Goal: Task Accomplishment & Management: Use online tool/utility

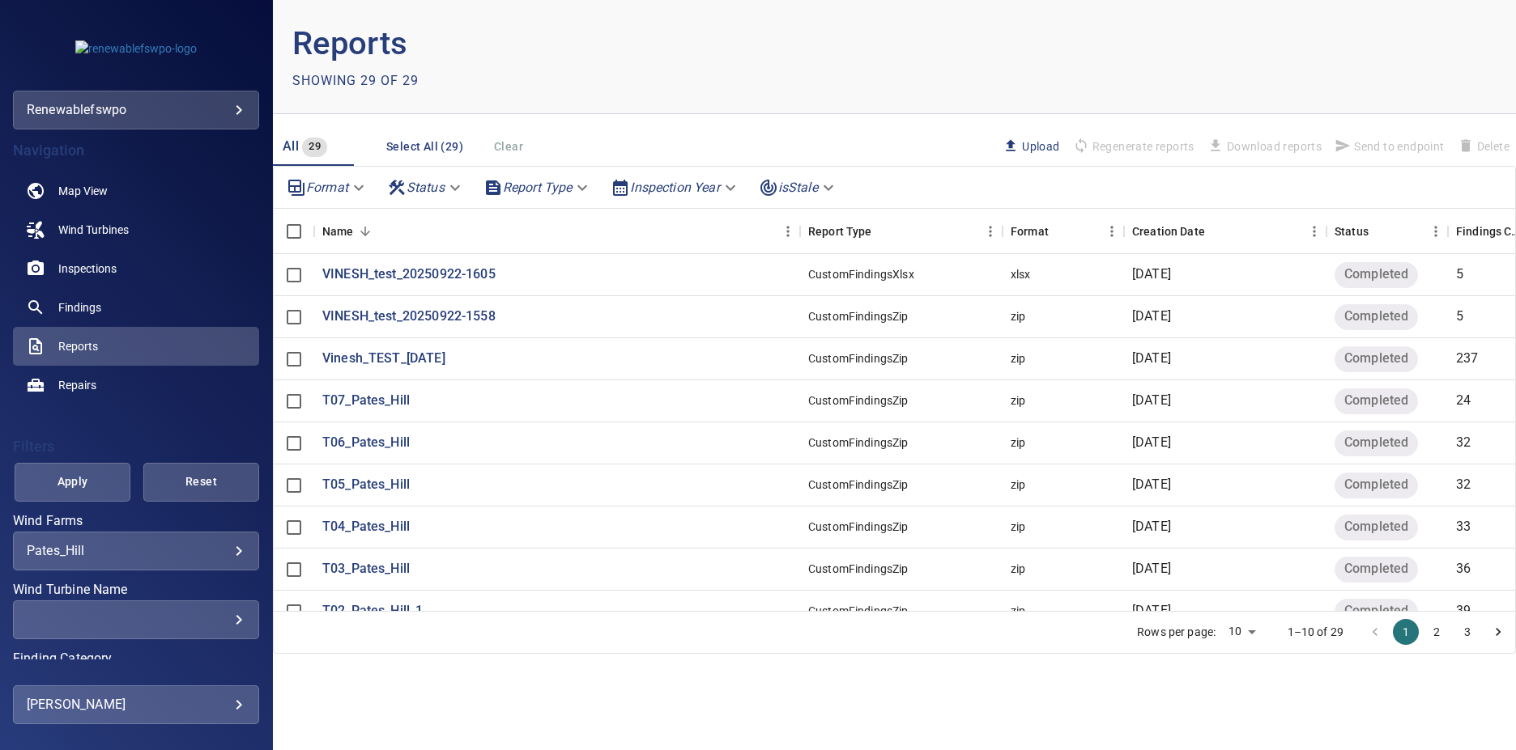
click at [999, 92] on header "Reports Showing 29 of 29" at bounding box center [894, 57] width 1243 height 114
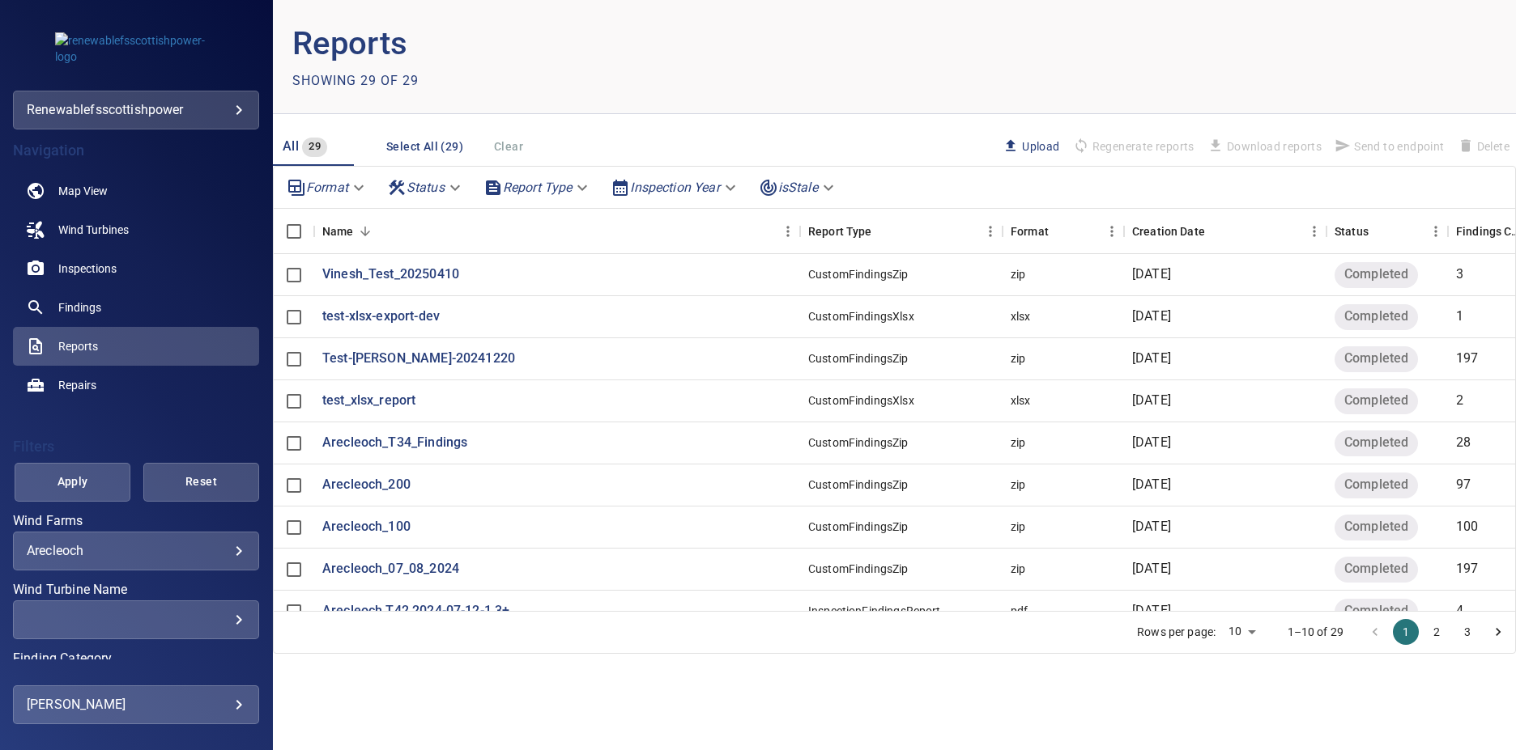
click at [239, 106] on body "**********" at bounding box center [758, 375] width 1516 height 750
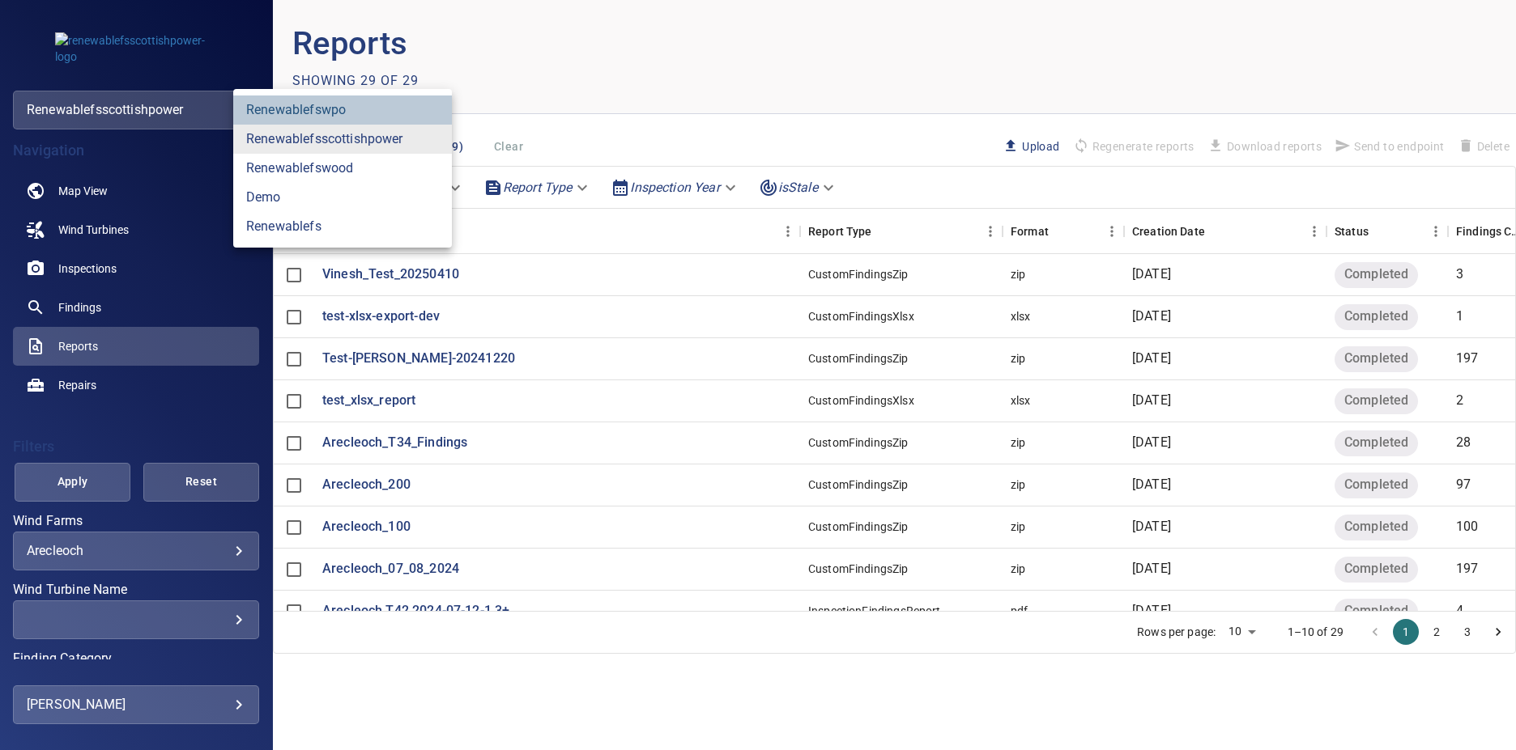
click at [299, 109] on link "renewablefswpo" at bounding box center [342, 110] width 219 height 29
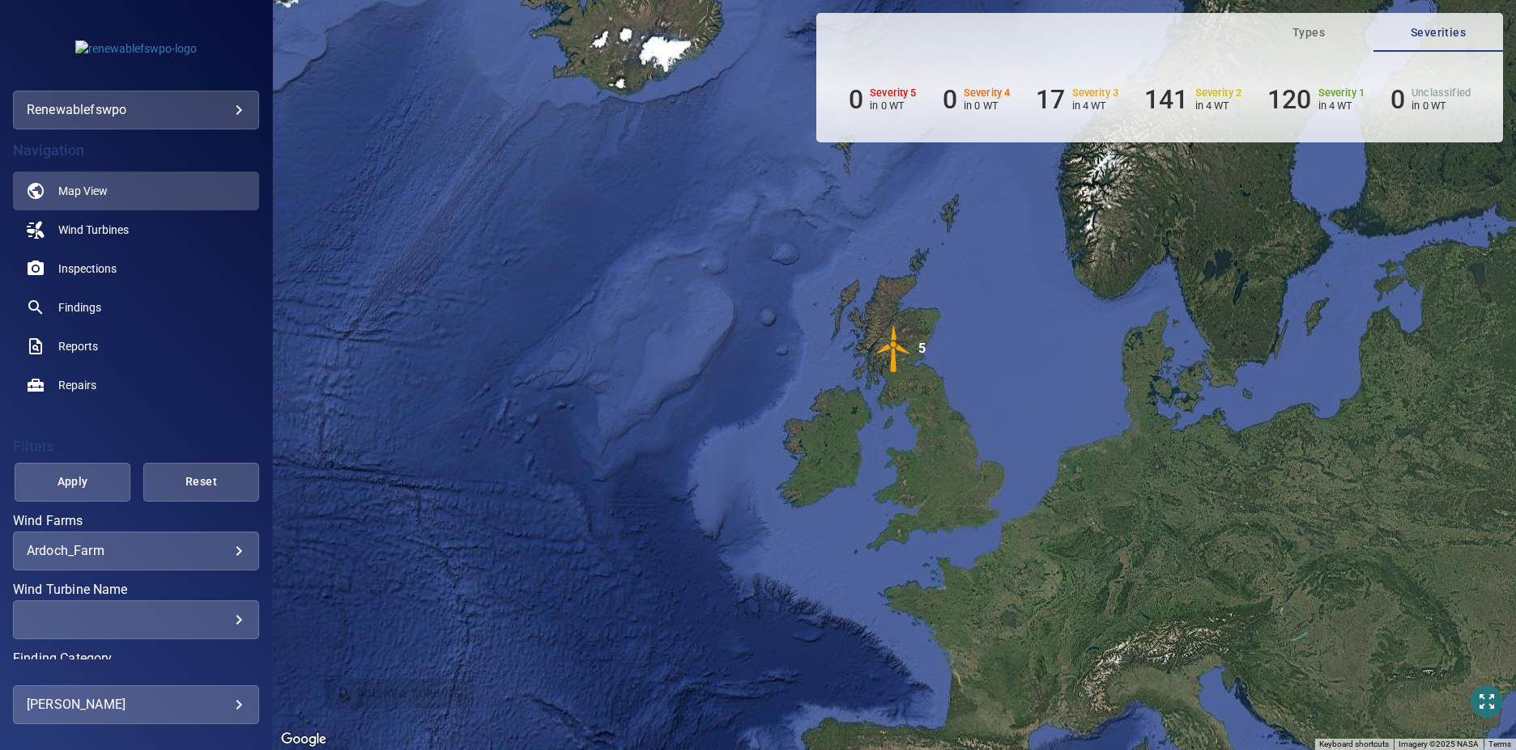
click at [235, 549] on div "**********" at bounding box center [136, 551] width 246 height 39
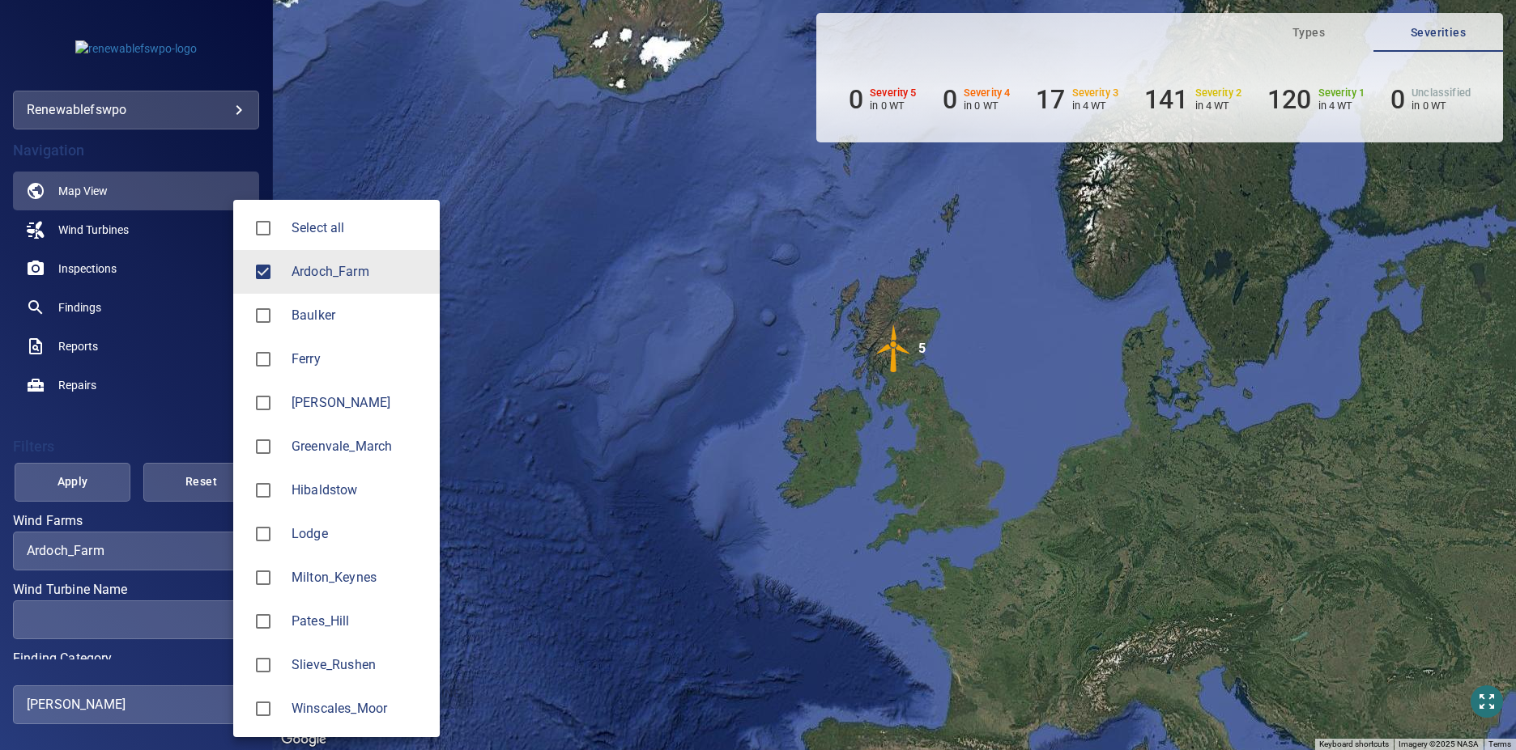
click at [227, 551] on body "**********" at bounding box center [758, 375] width 1516 height 750
click at [91, 372] on div at bounding box center [758, 375] width 1516 height 750
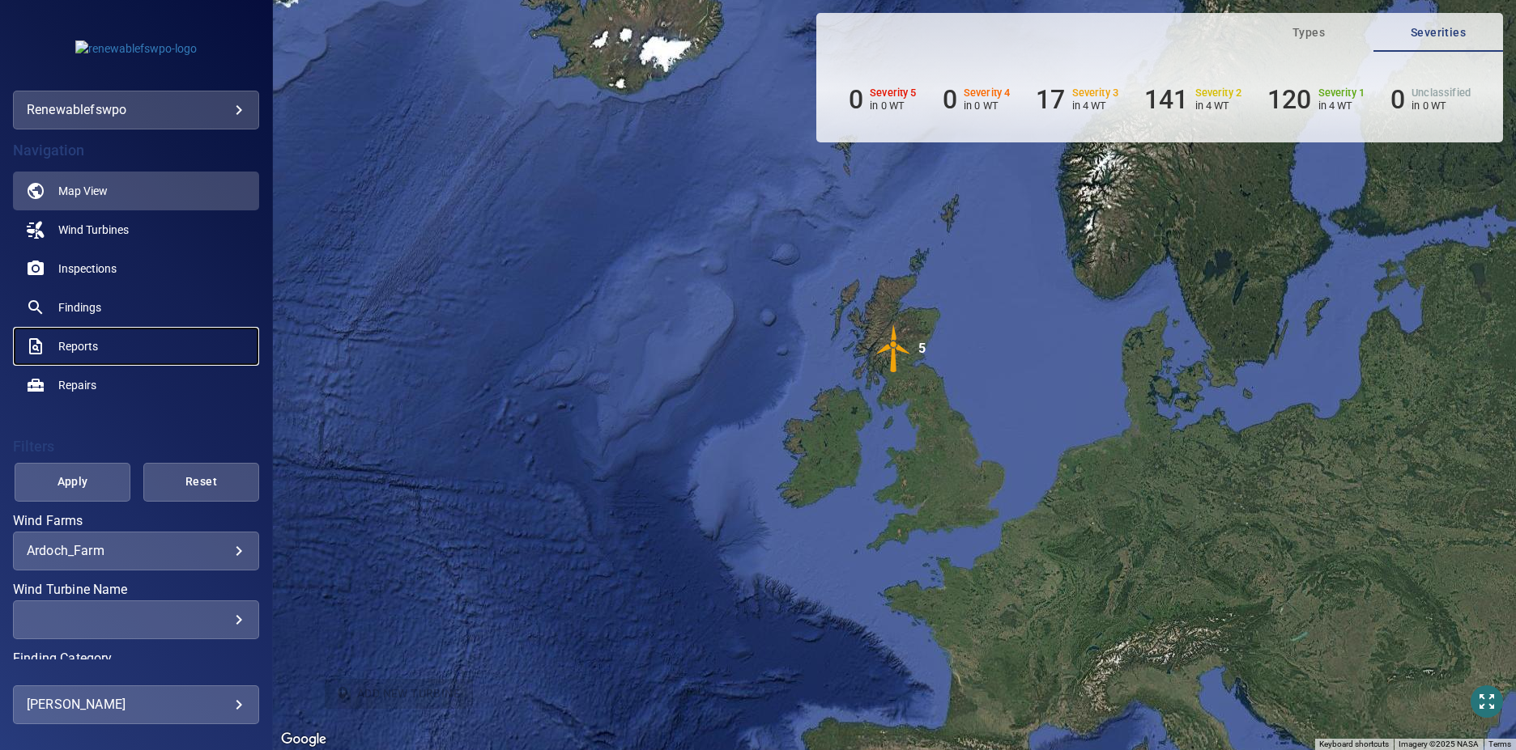
click at [112, 350] on link "Reports" at bounding box center [136, 346] width 246 height 39
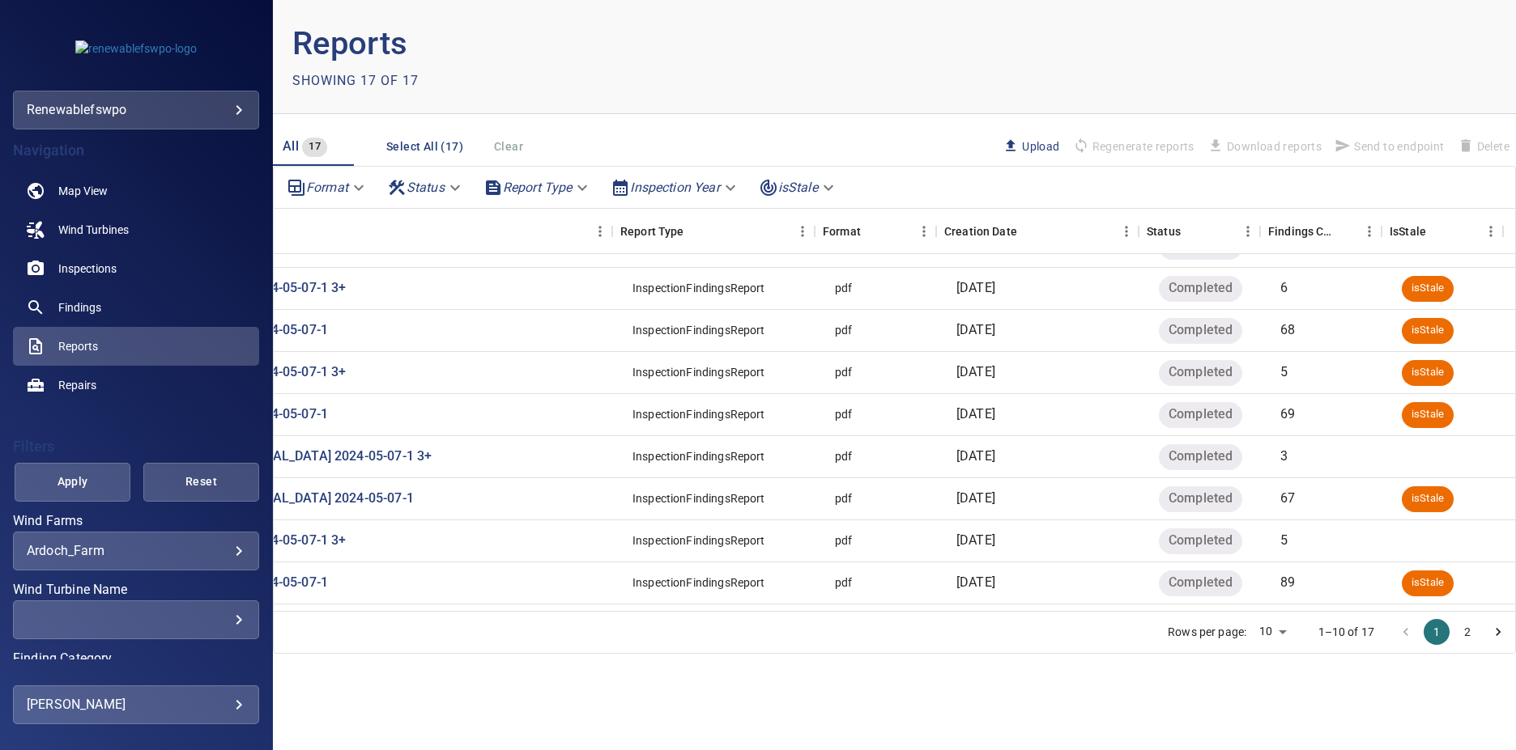
scroll to position [0, 188]
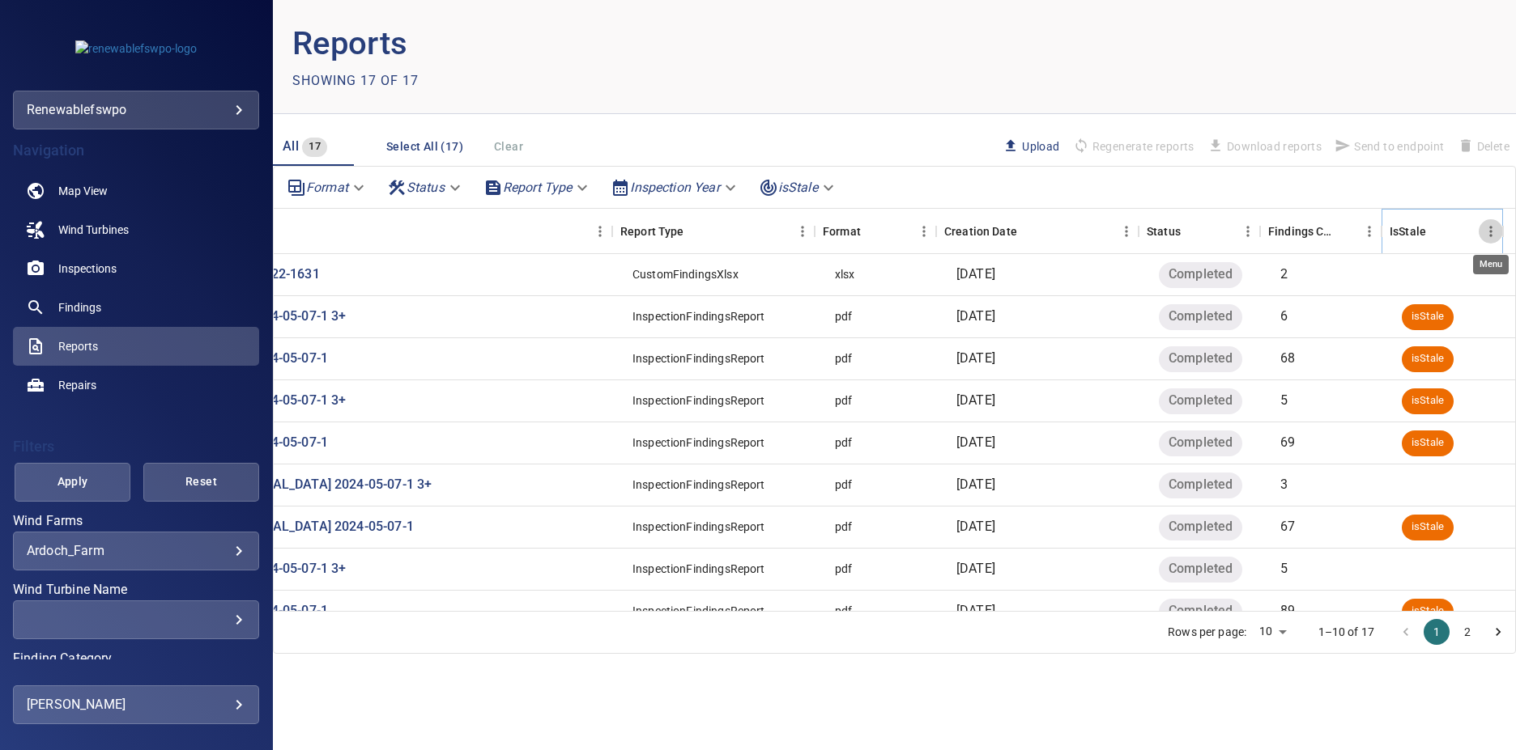
click at [1489, 236] on icon "Menu" at bounding box center [1490, 231] width 16 height 16
click at [1252, 185] on div "Format Status Report Type Inspection Year isStale" at bounding box center [894, 188] width 1241 height 42
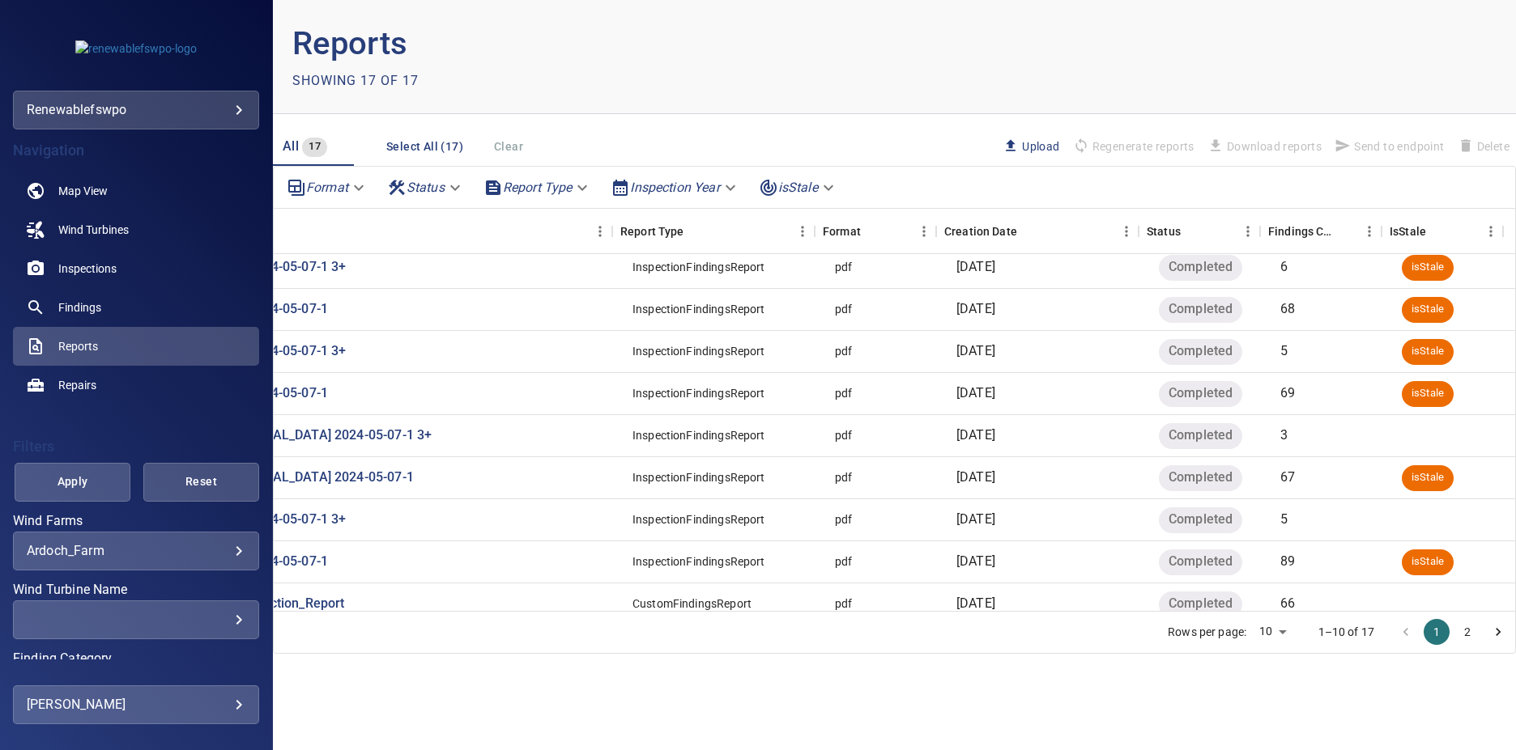
scroll to position [76, 188]
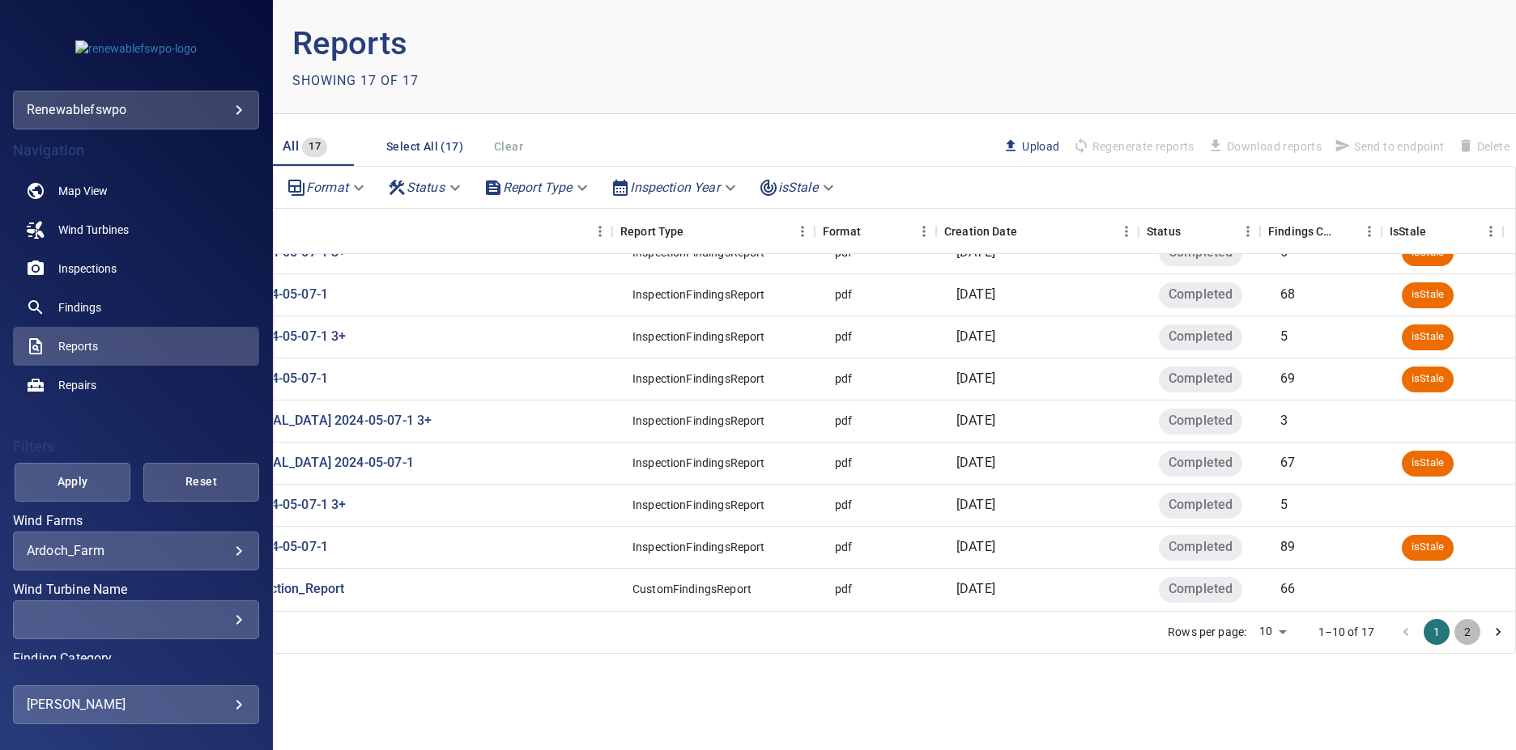
click at [1458, 625] on button "2" at bounding box center [1467, 632] width 26 height 26
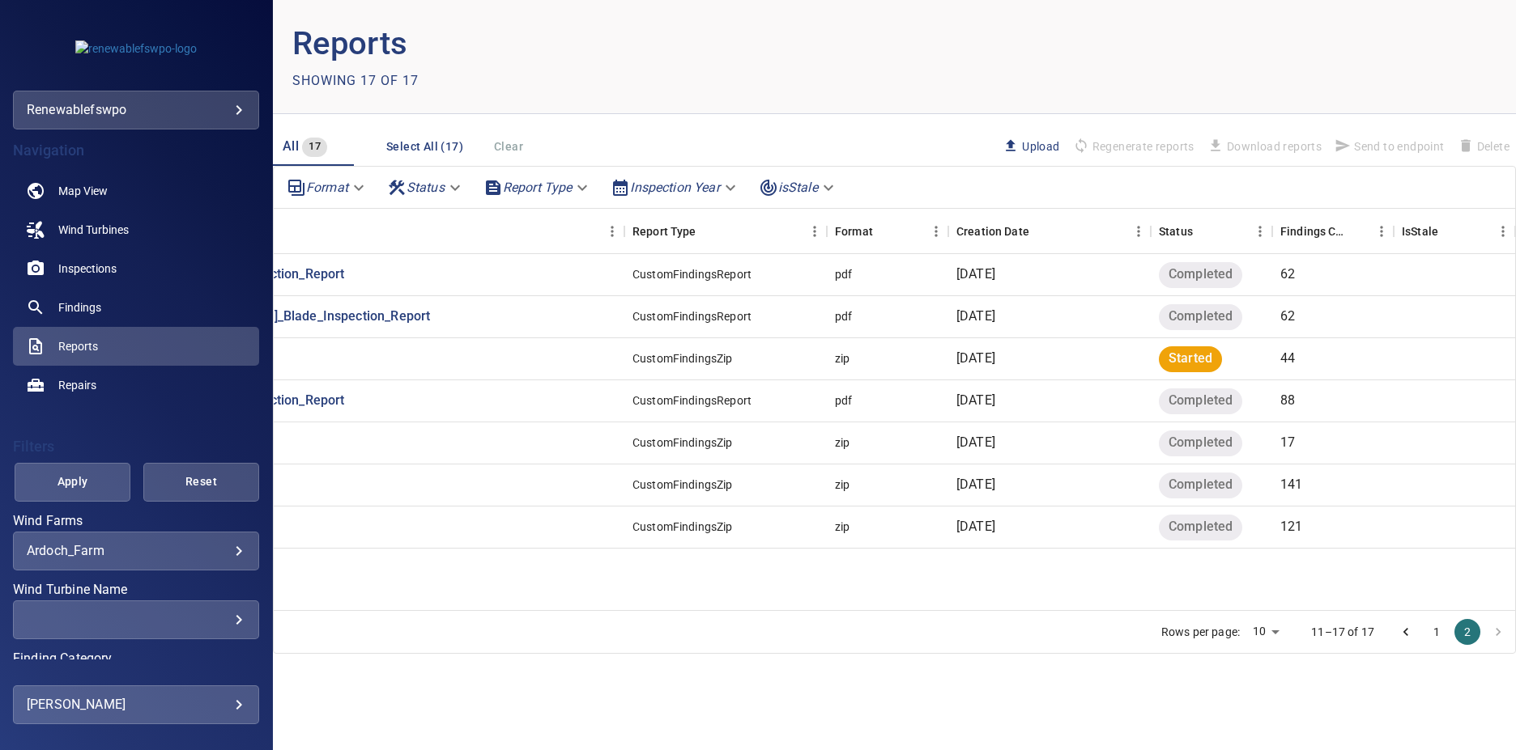
scroll to position [0, 176]
click at [1414, 619] on li "pagination navigation" at bounding box center [1405, 632] width 31 height 26
click at [1432, 628] on button "1" at bounding box center [1436, 632] width 26 height 26
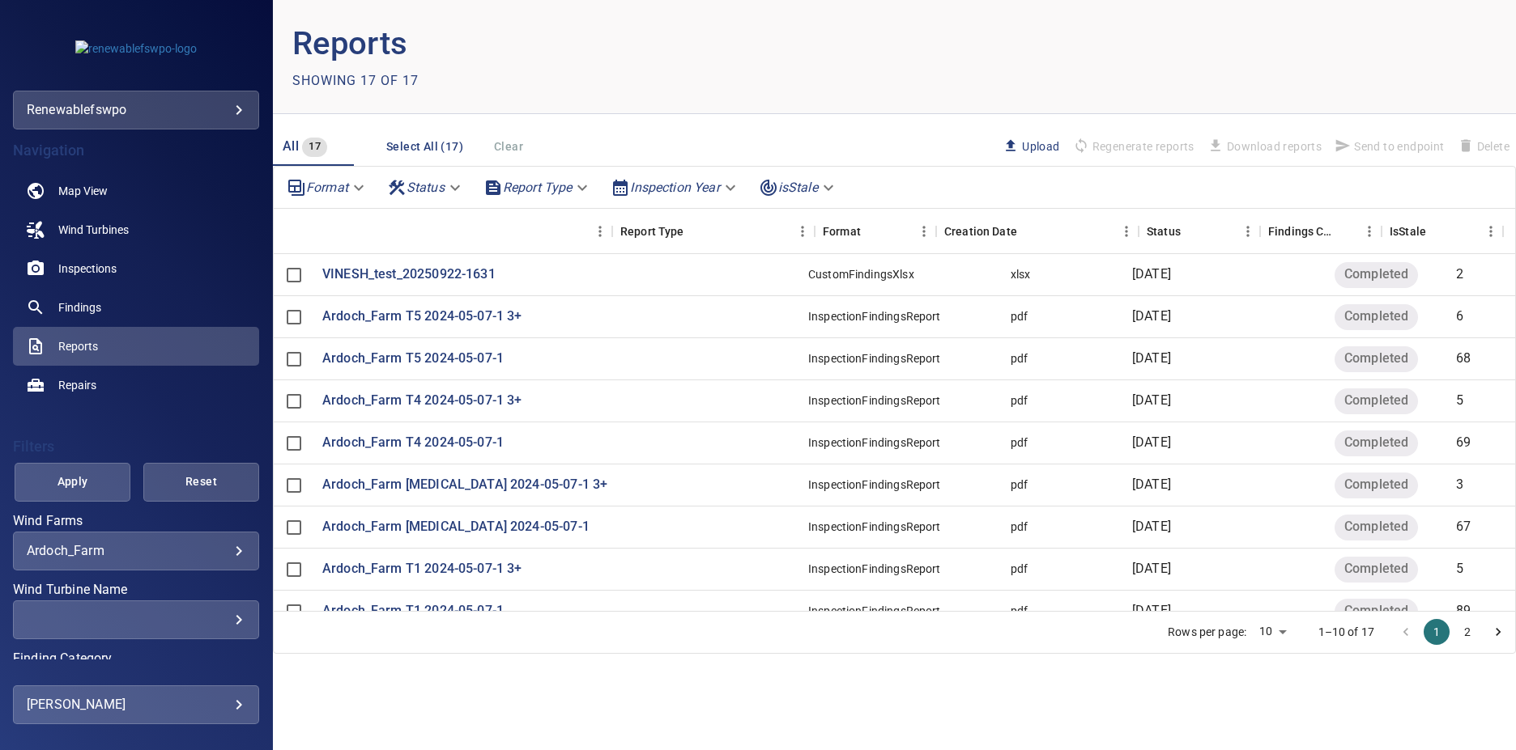
scroll to position [0, 188]
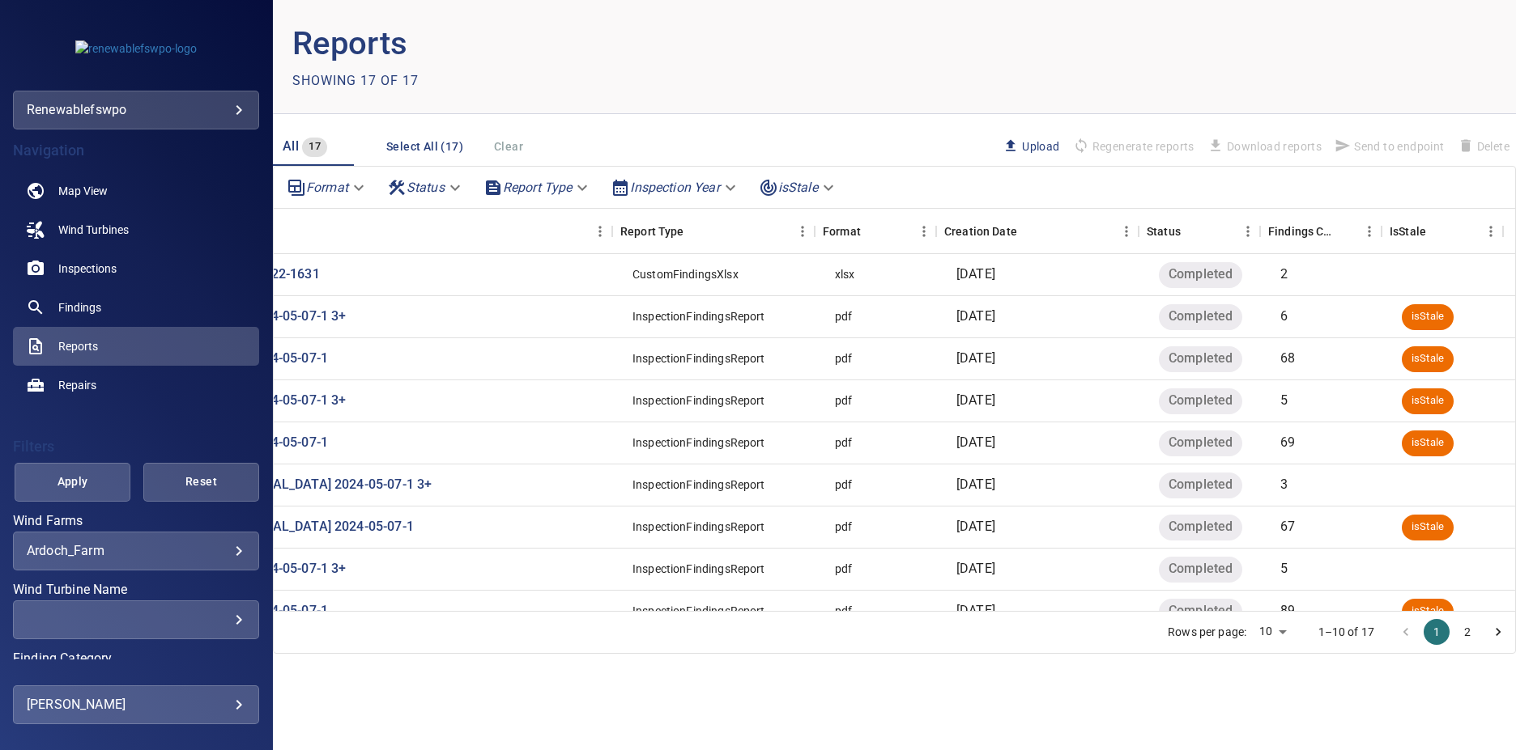
click at [542, 611] on div "Rows per page: 10 ** 1–10 of 17 1 2" at bounding box center [894, 632] width 1241 height 42
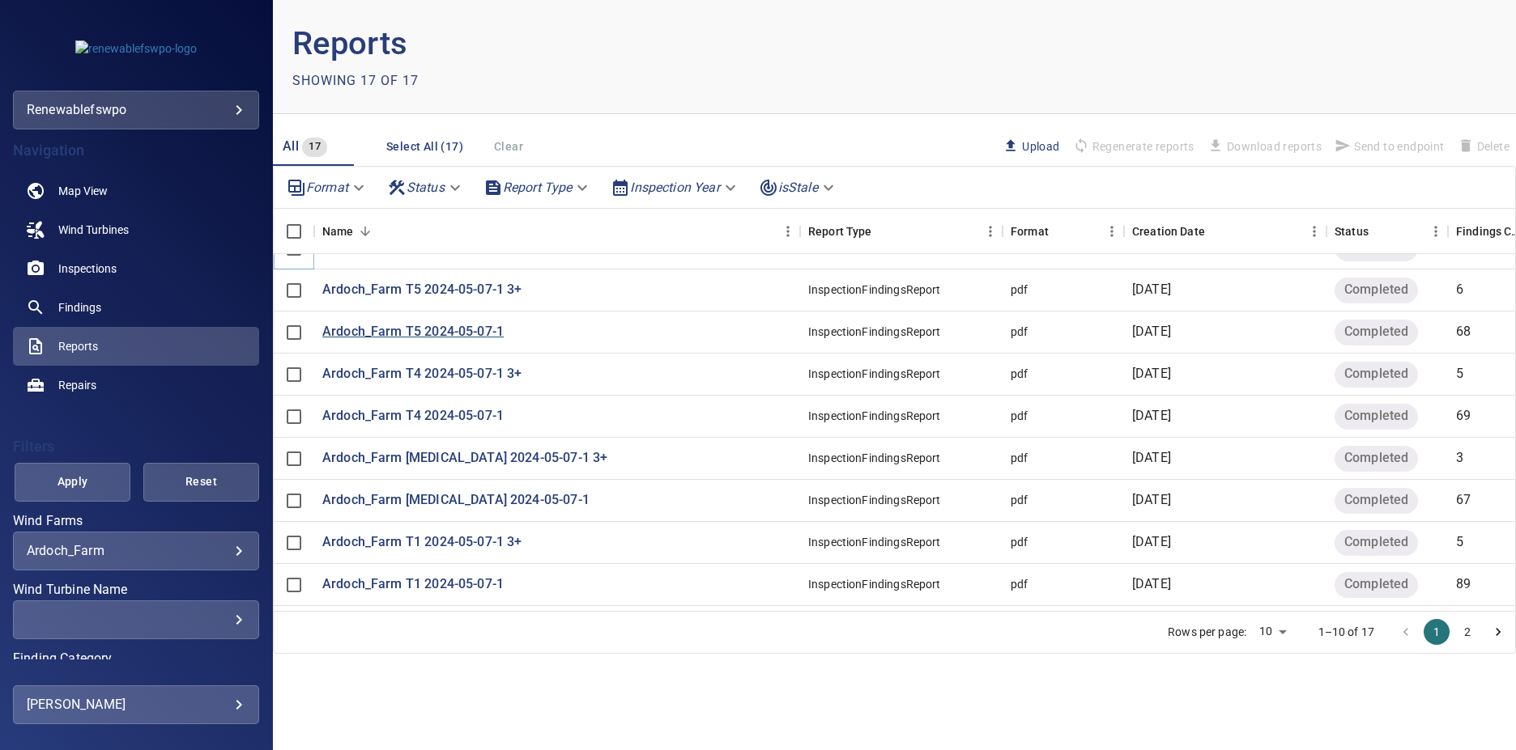
scroll to position [0, 0]
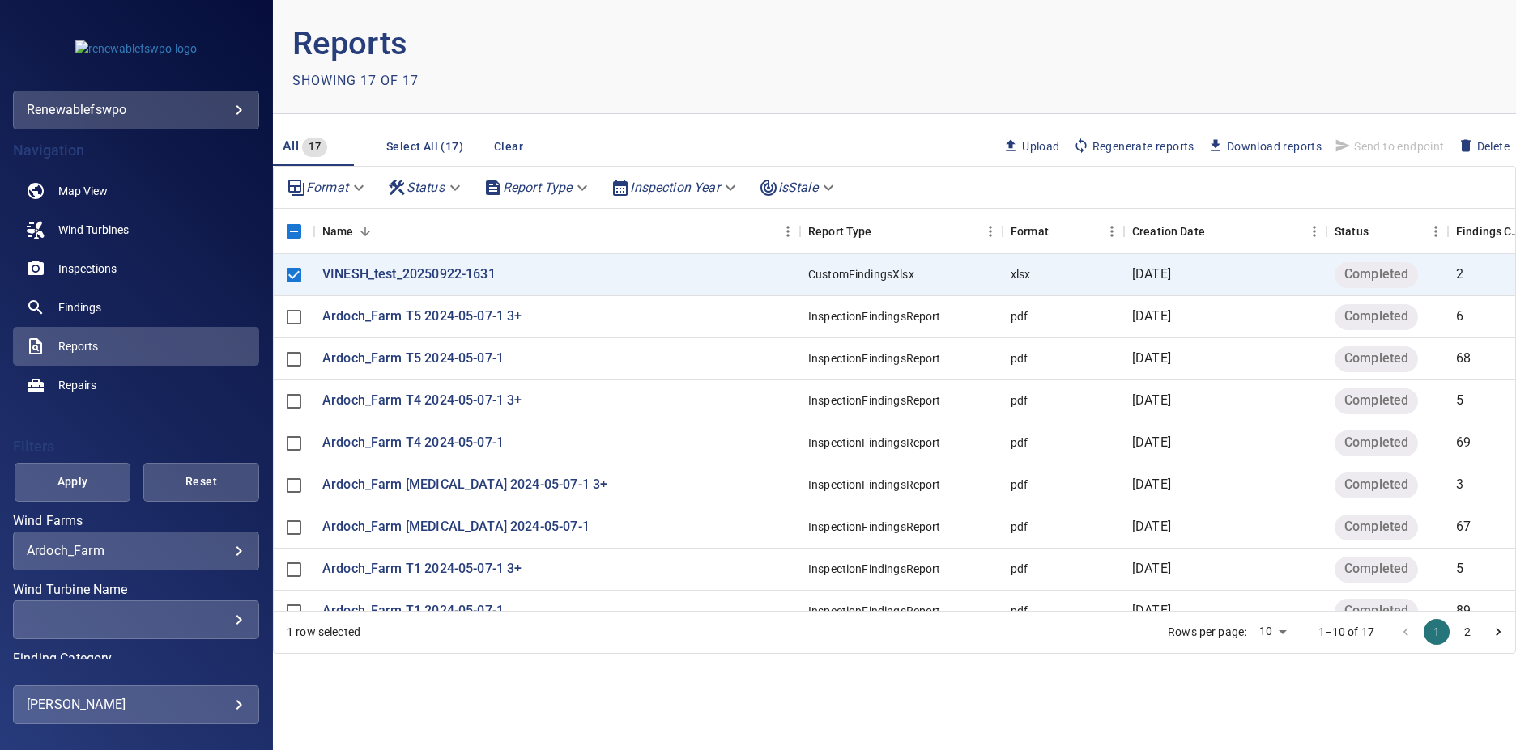
click at [1402, 142] on span "Send to endpoint" at bounding box center [1389, 147] width 122 height 28
click at [1365, 137] on span "Send to endpoint" at bounding box center [1389, 147] width 122 height 28
click at [1394, 149] on span "Send to endpoint" at bounding box center [1389, 147] width 122 height 28
click at [1393, 149] on span "Send to endpoint" at bounding box center [1389, 147] width 122 height 28
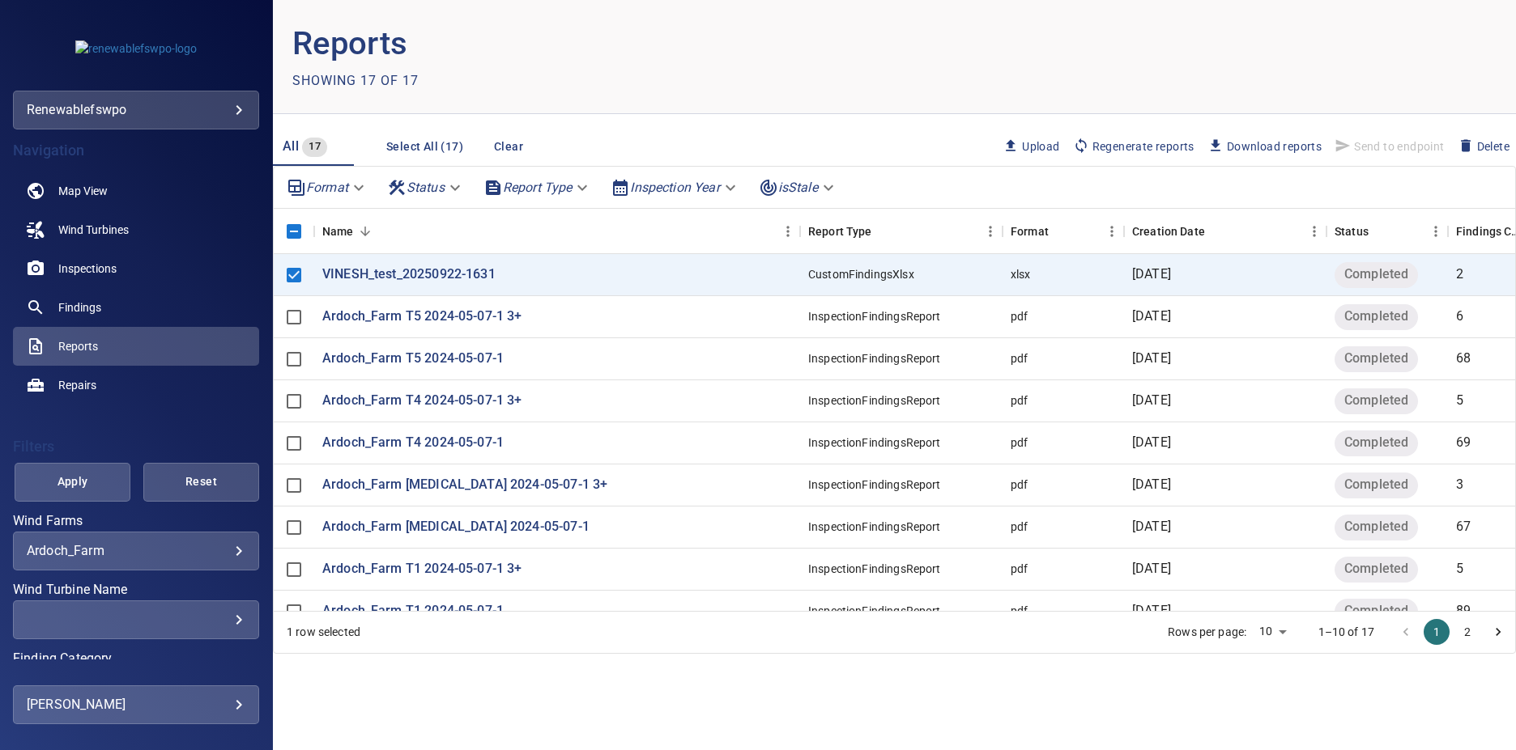
click at [1393, 149] on span "Send to endpoint" at bounding box center [1389, 147] width 122 height 28
click at [837, 66] on p "Reports" at bounding box center [593, 43] width 602 height 49
click at [801, 680] on main "Reports Showing 17 of 17 All 17 Select All (17) Clear Upload Regenerate reports…" at bounding box center [894, 375] width 1243 height 750
click at [1371, 136] on span "Send to endpoint" at bounding box center [1389, 147] width 122 height 28
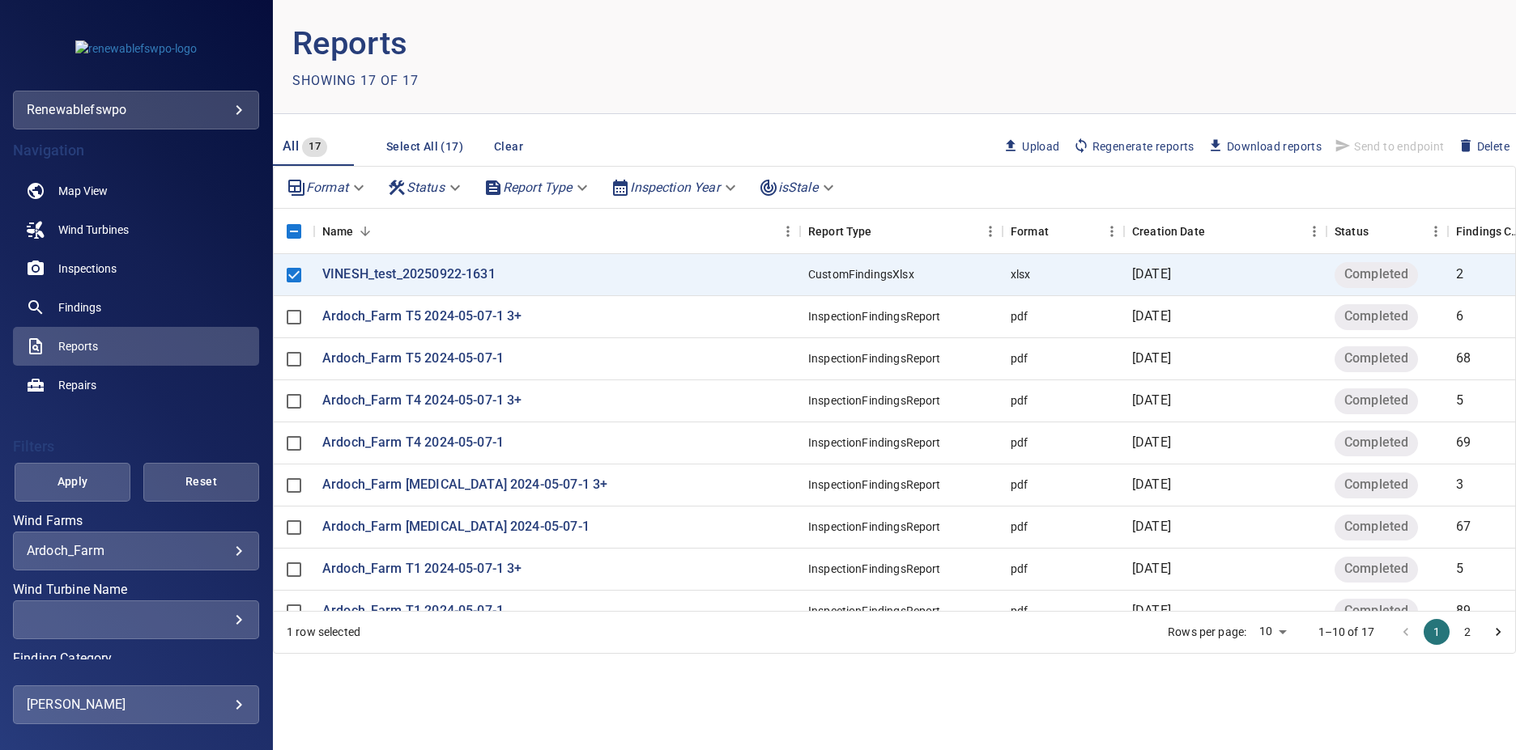
click at [1371, 136] on span "Send to endpoint" at bounding box center [1389, 147] width 122 height 28
click at [1372, 140] on span "Send to endpoint" at bounding box center [1389, 147] width 122 height 28
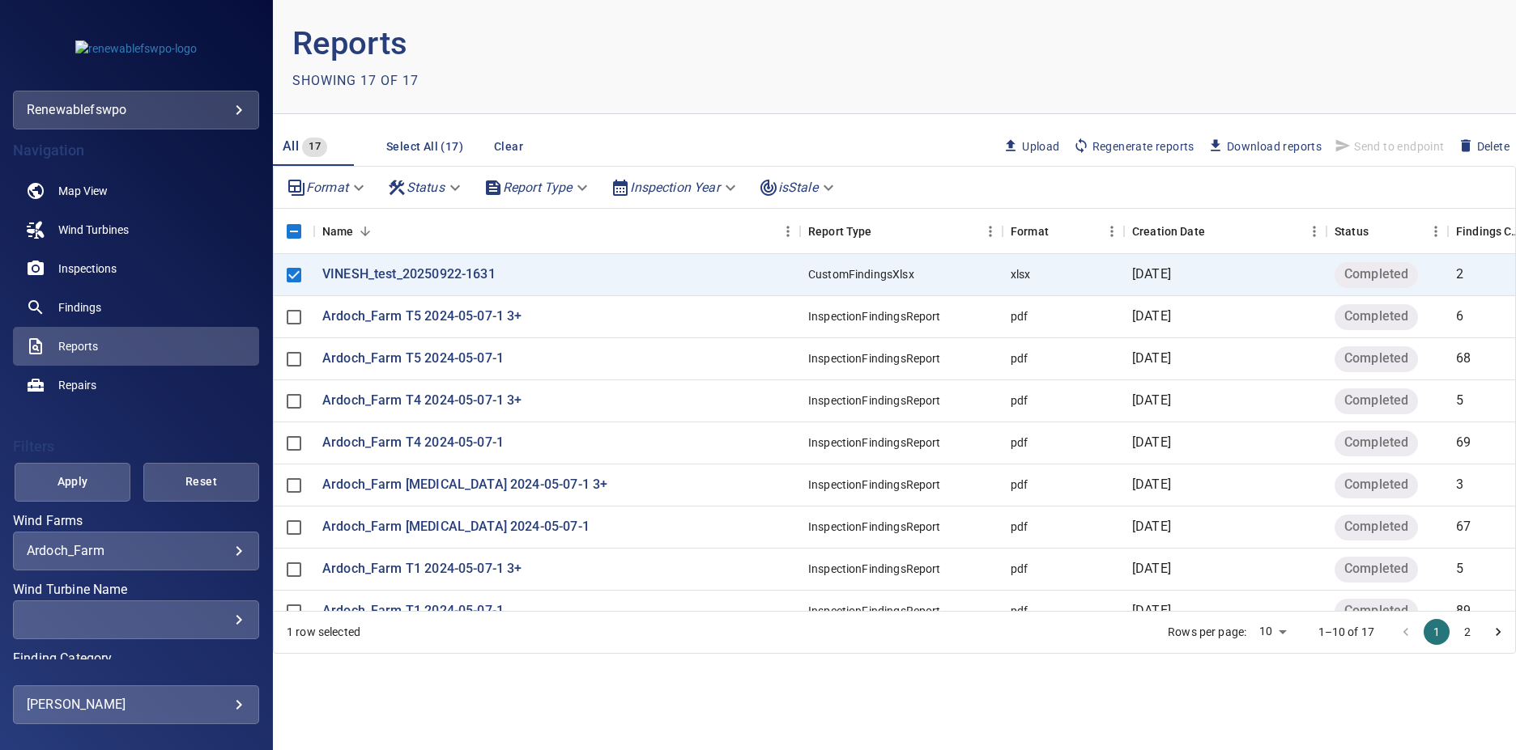
click at [1354, 147] on span "Send to endpoint" at bounding box center [1389, 147] width 122 height 28
click at [1383, 144] on span "Send to endpoint" at bounding box center [1389, 147] width 122 height 28
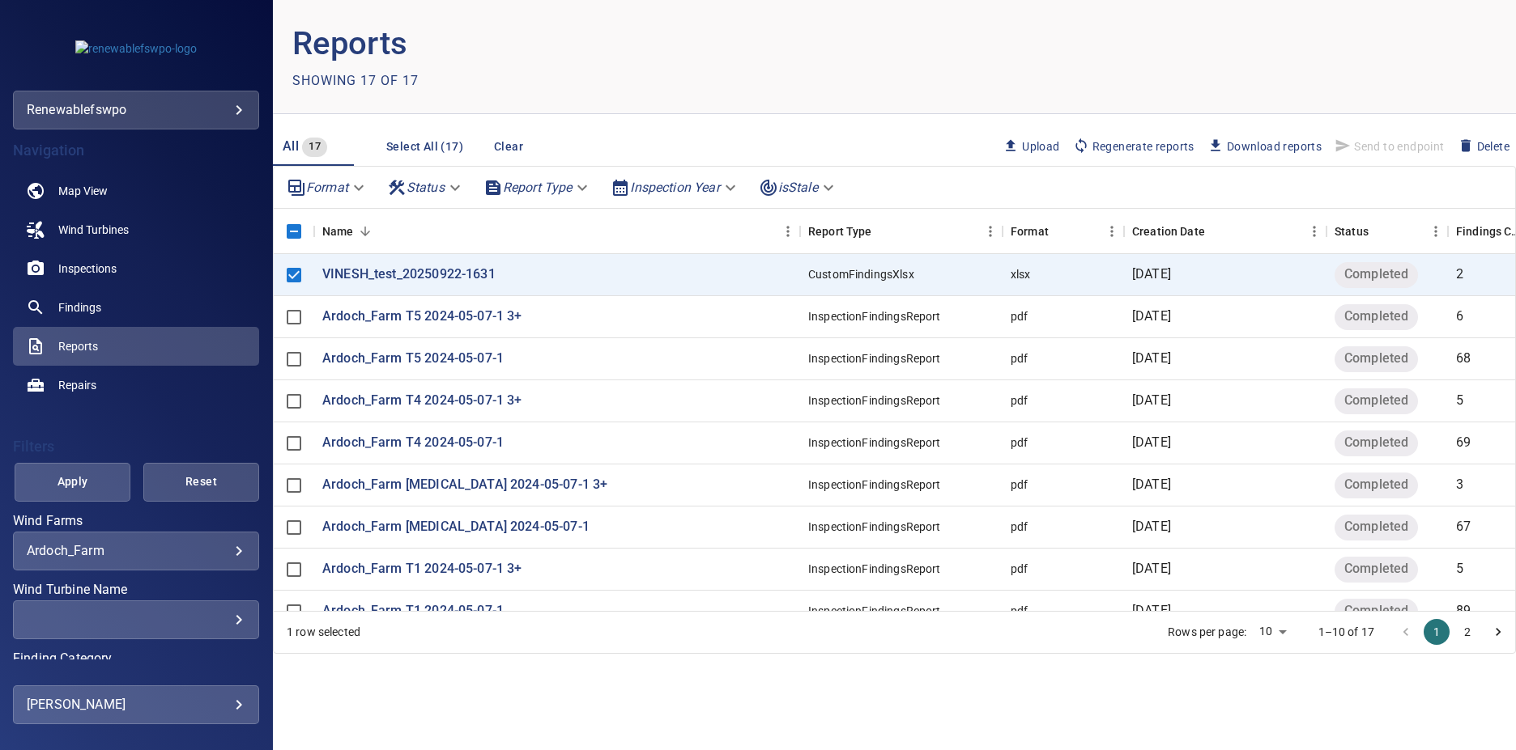
click at [1383, 144] on span "Send to endpoint" at bounding box center [1389, 147] width 122 height 28
click at [1342, 147] on span "Send to endpoint" at bounding box center [1389, 147] width 122 height 28
click at [1341, 146] on span "Send to endpoint" at bounding box center [1389, 147] width 122 height 28
click at [1337, 137] on span "Send to endpoint" at bounding box center [1389, 147] width 122 height 28
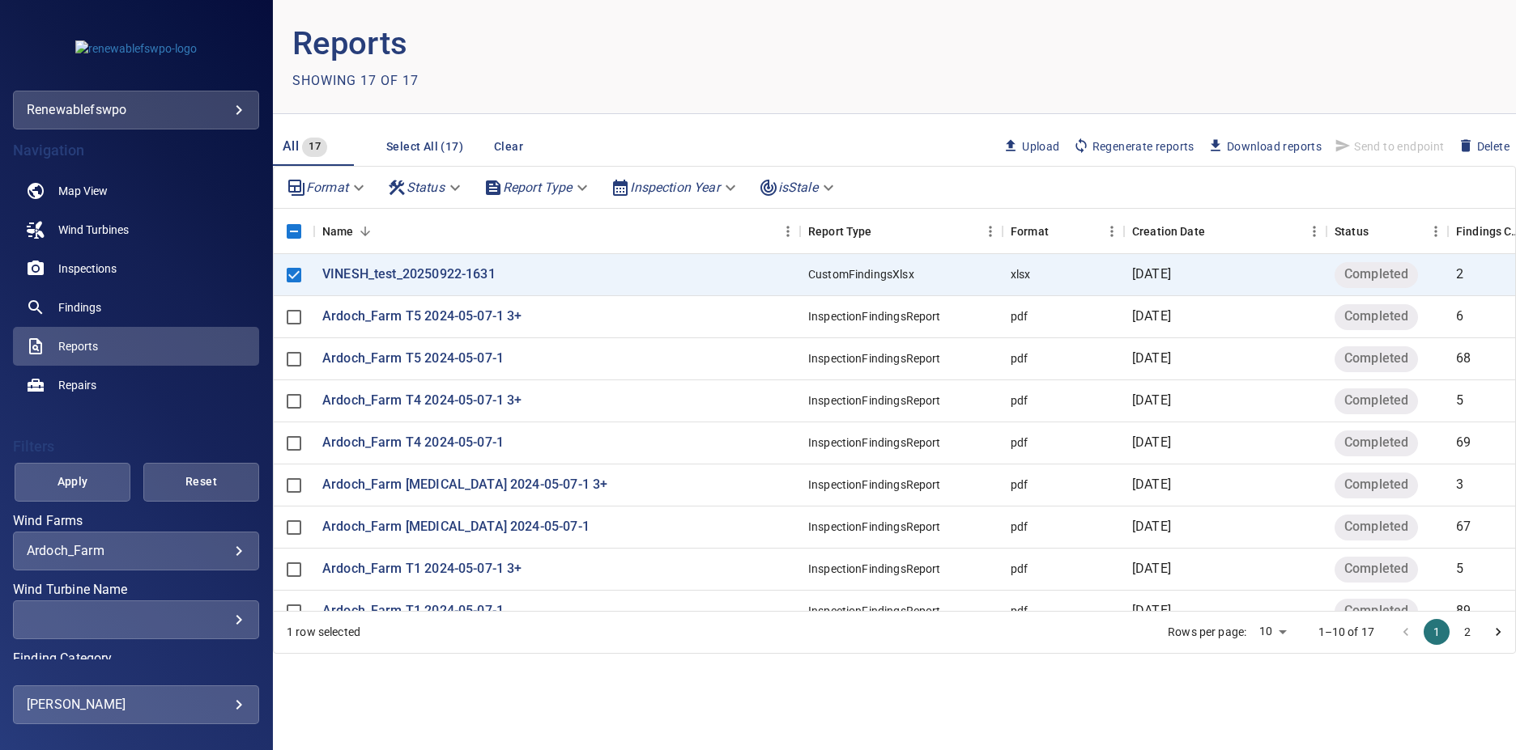
click at [1337, 137] on span "Send to endpoint" at bounding box center [1389, 147] width 122 height 28
click at [93, 306] on span "Findings" at bounding box center [79, 308] width 43 height 16
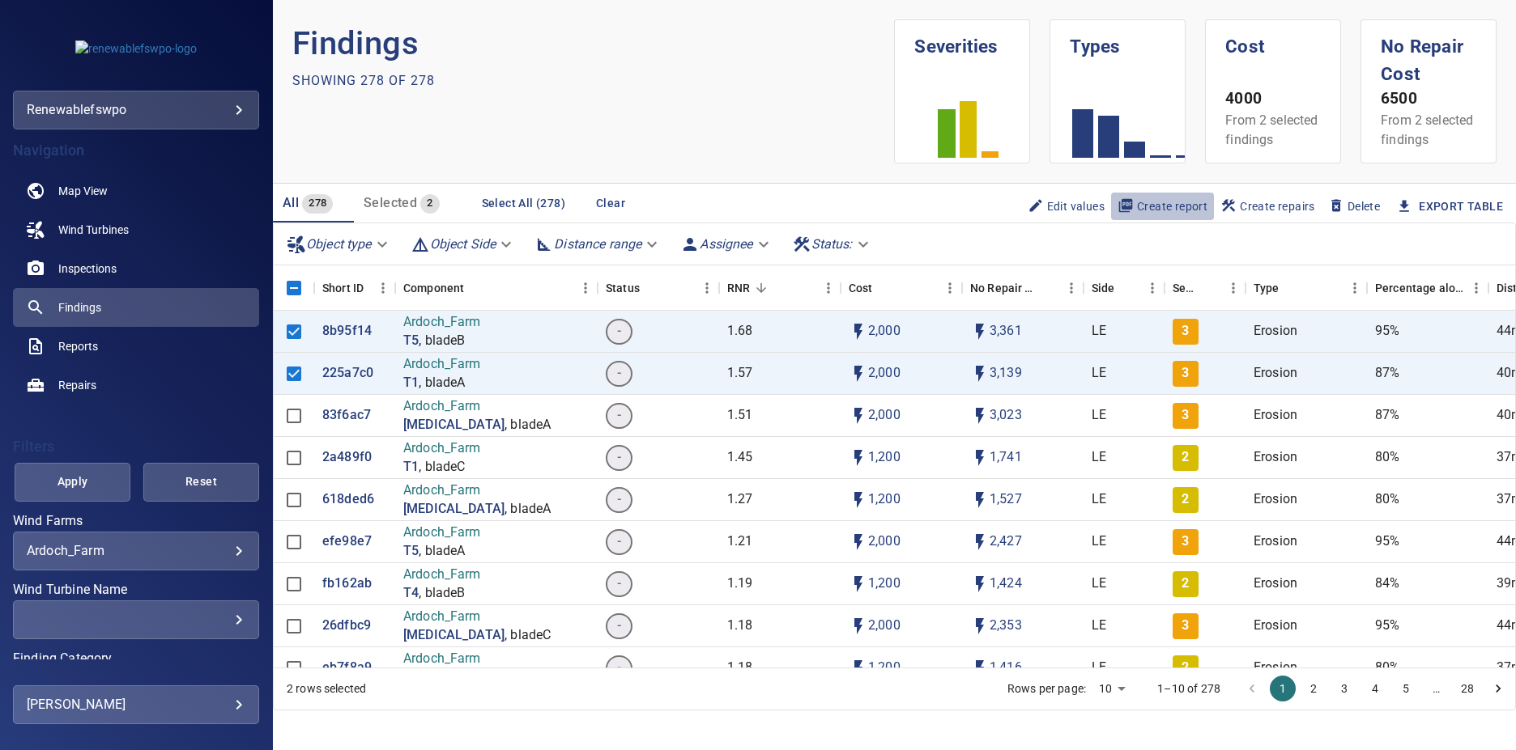
click at [1149, 215] on span "Create report" at bounding box center [1162, 207] width 90 height 18
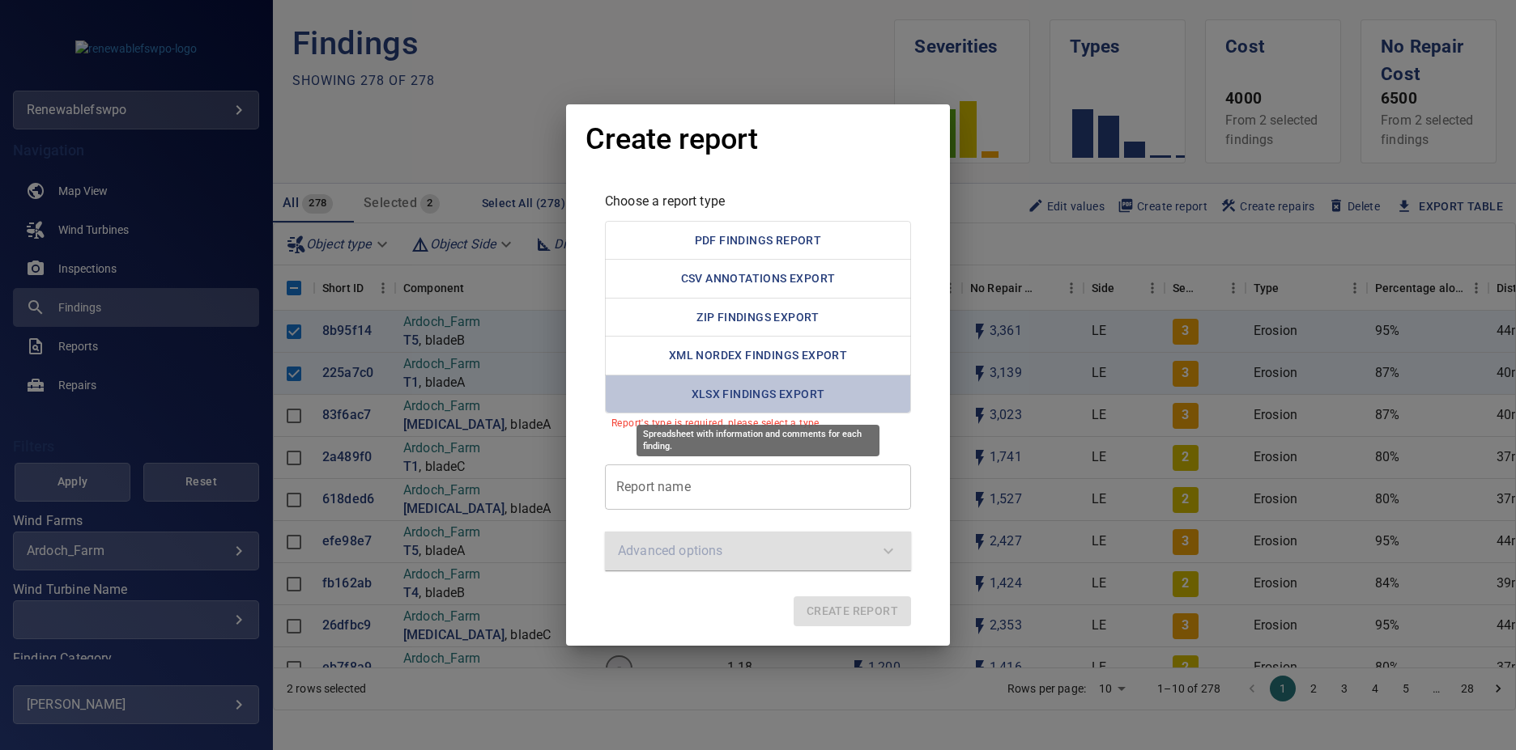
click at [812, 388] on button "XLSX Findings Export" at bounding box center [758, 395] width 306 height 40
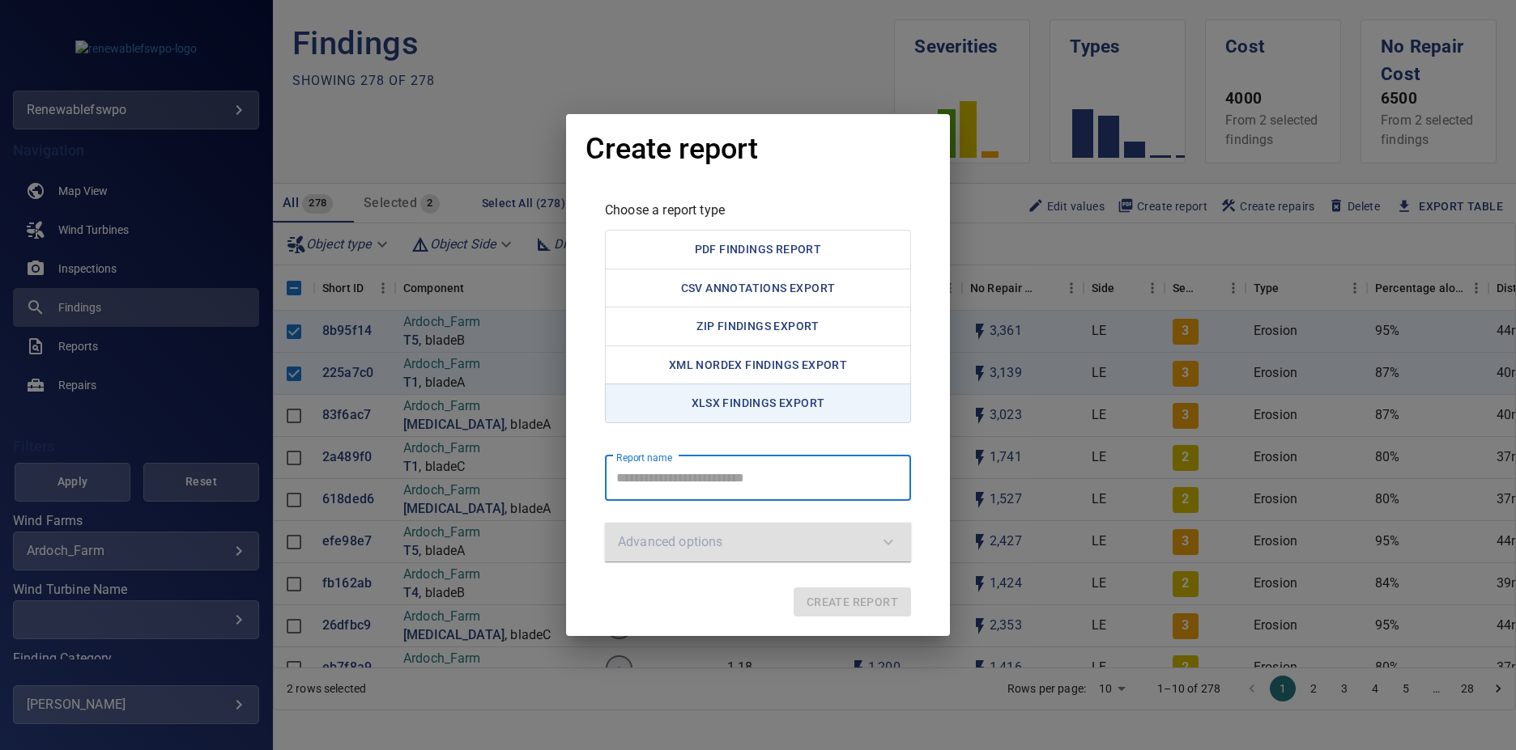
click at [802, 484] on report "Report name" at bounding box center [758, 478] width 306 height 45
type report "**********"
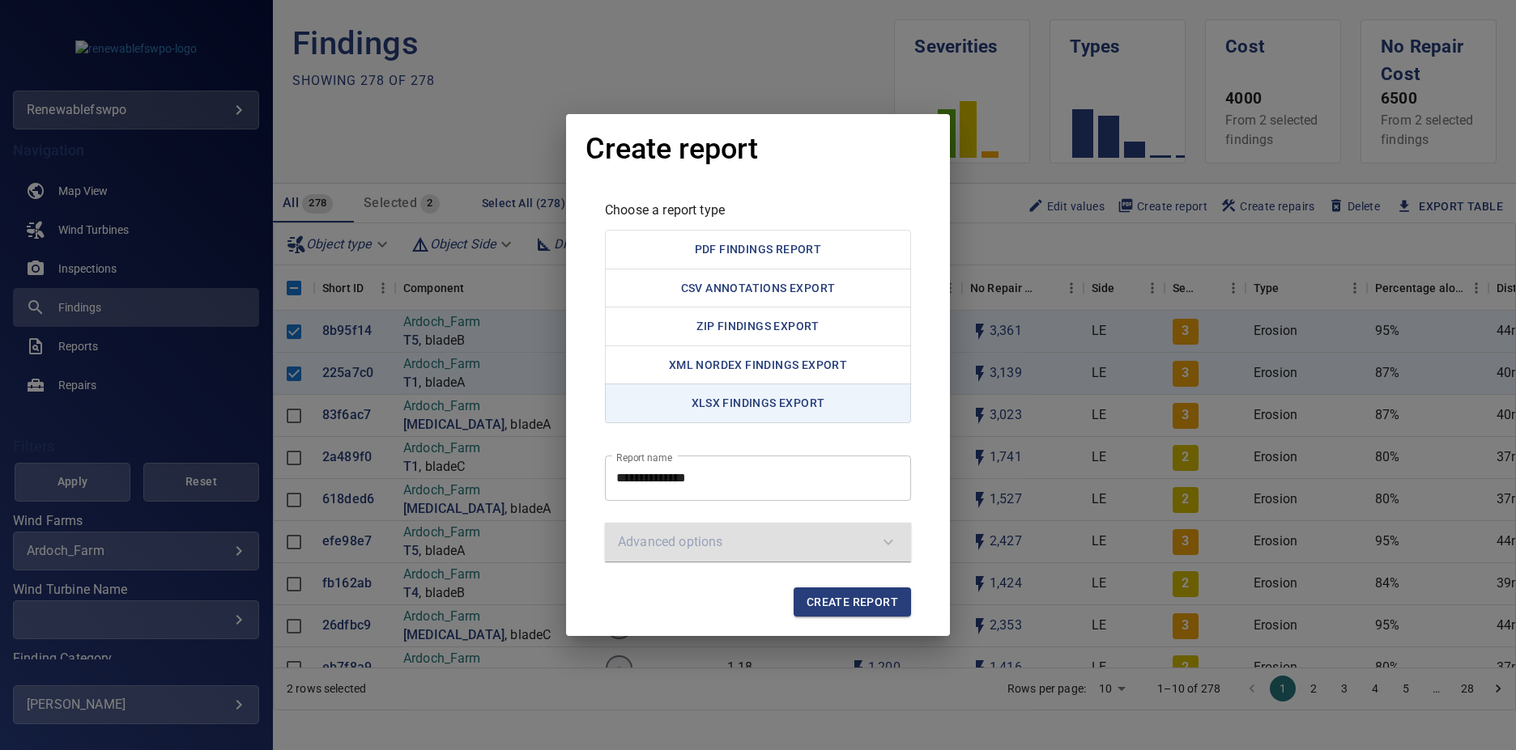
click at [707, 542] on div "Advanced options" at bounding box center [758, 542] width 306 height 39
click at [798, 472] on report "**********" at bounding box center [758, 478] width 306 height 45
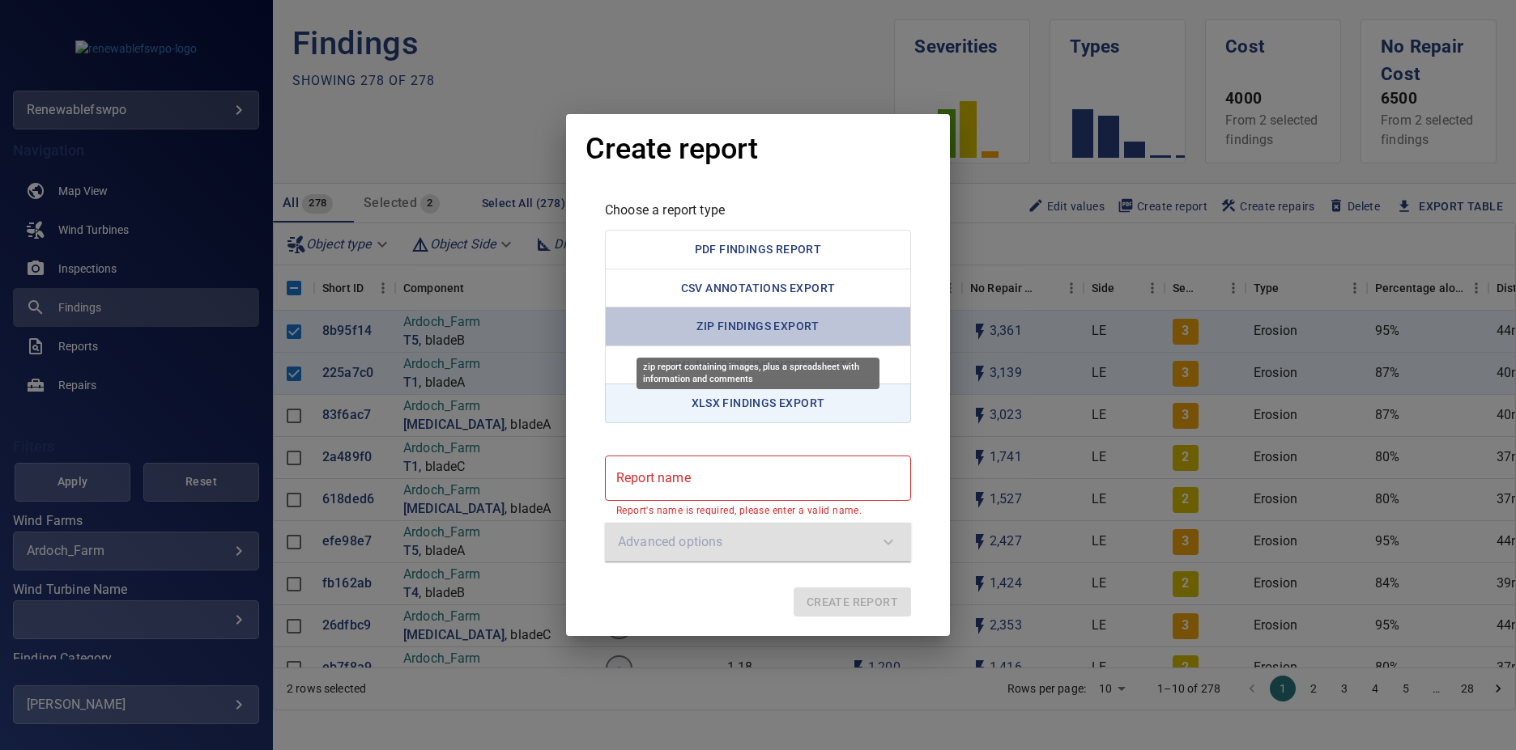
click at [755, 321] on button "ZIP Findings Export" at bounding box center [758, 327] width 306 height 40
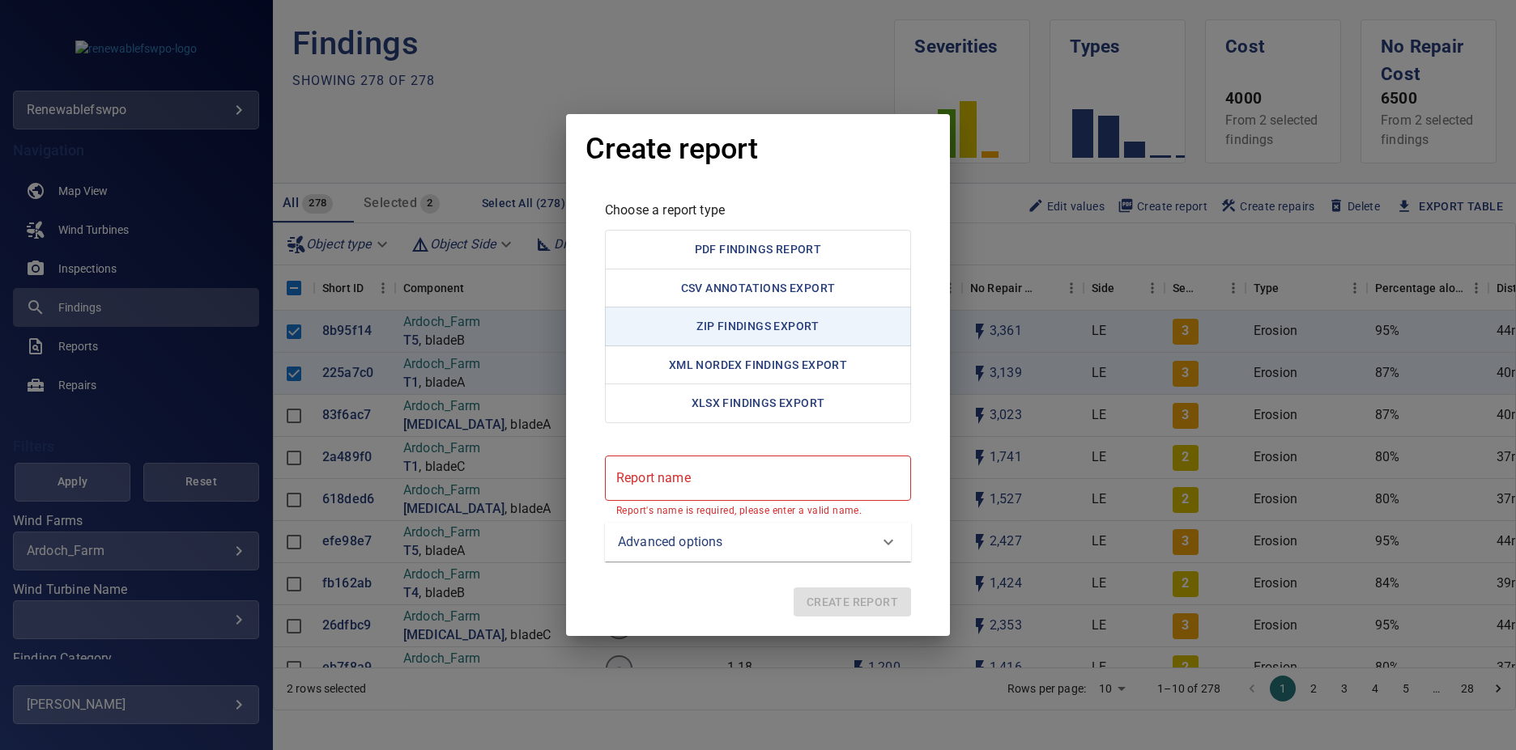
click at [700, 541] on p "Advanced options" at bounding box center [670, 542] width 104 height 19
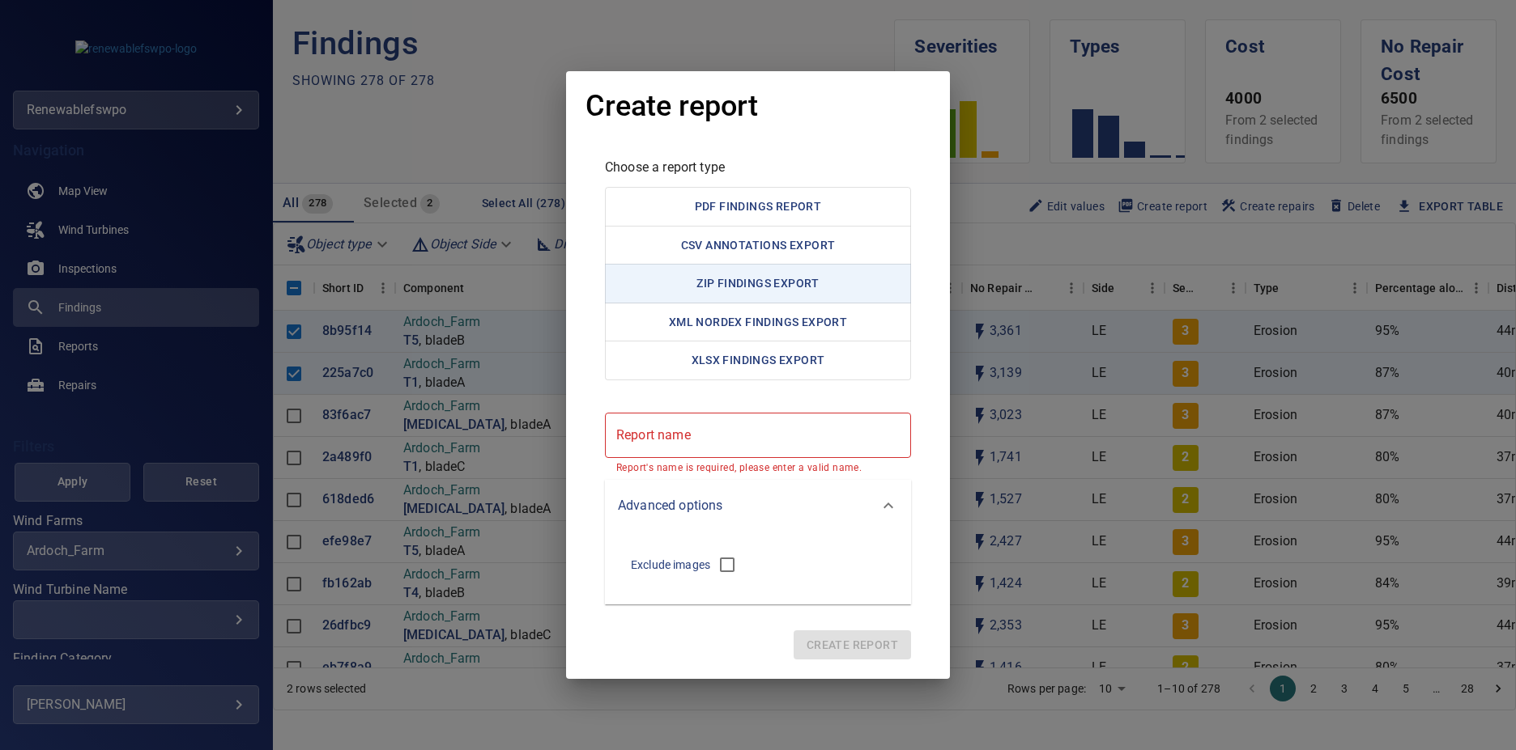
click at [749, 518] on div "Advanced options" at bounding box center [758, 506] width 306 height 52
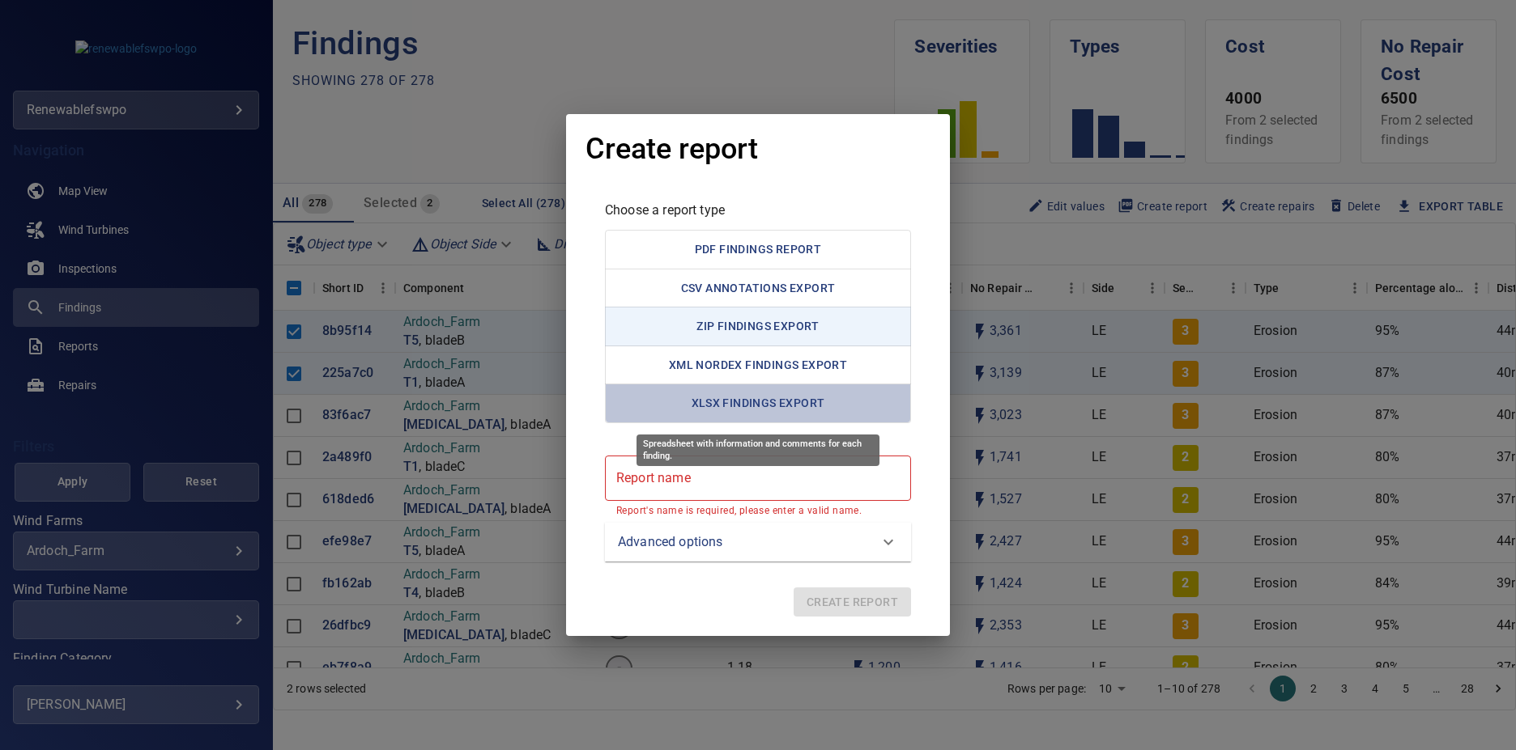
click at [743, 394] on button "XLSX Findings Export" at bounding box center [758, 404] width 306 height 40
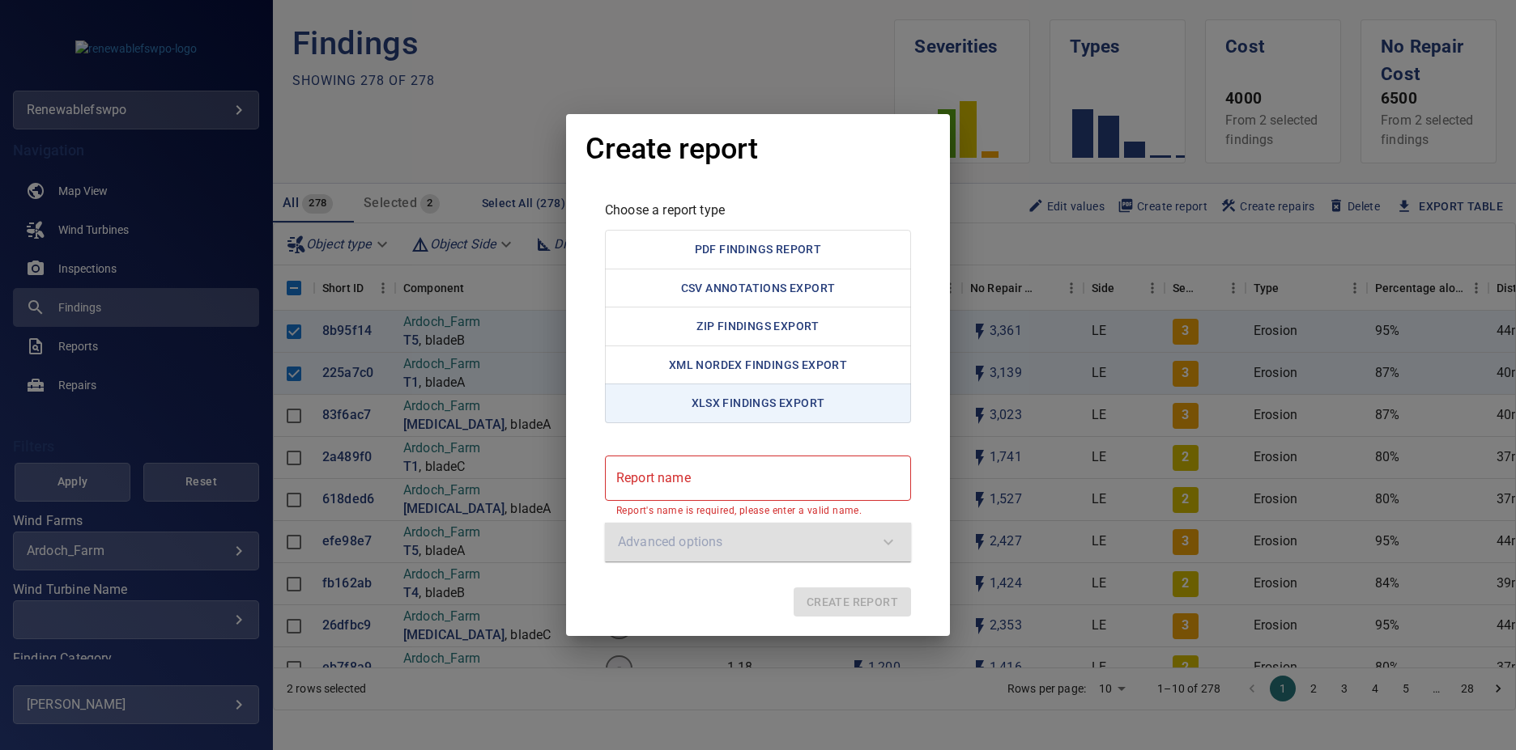
drag, startPoint x: 739, startPoint y: 546, endPoint x: 742, endPoint y: 495, distance: 51.1
click at [739, 545] on div "Advanced options" at bounding box center [758, 542] width 306 height 39
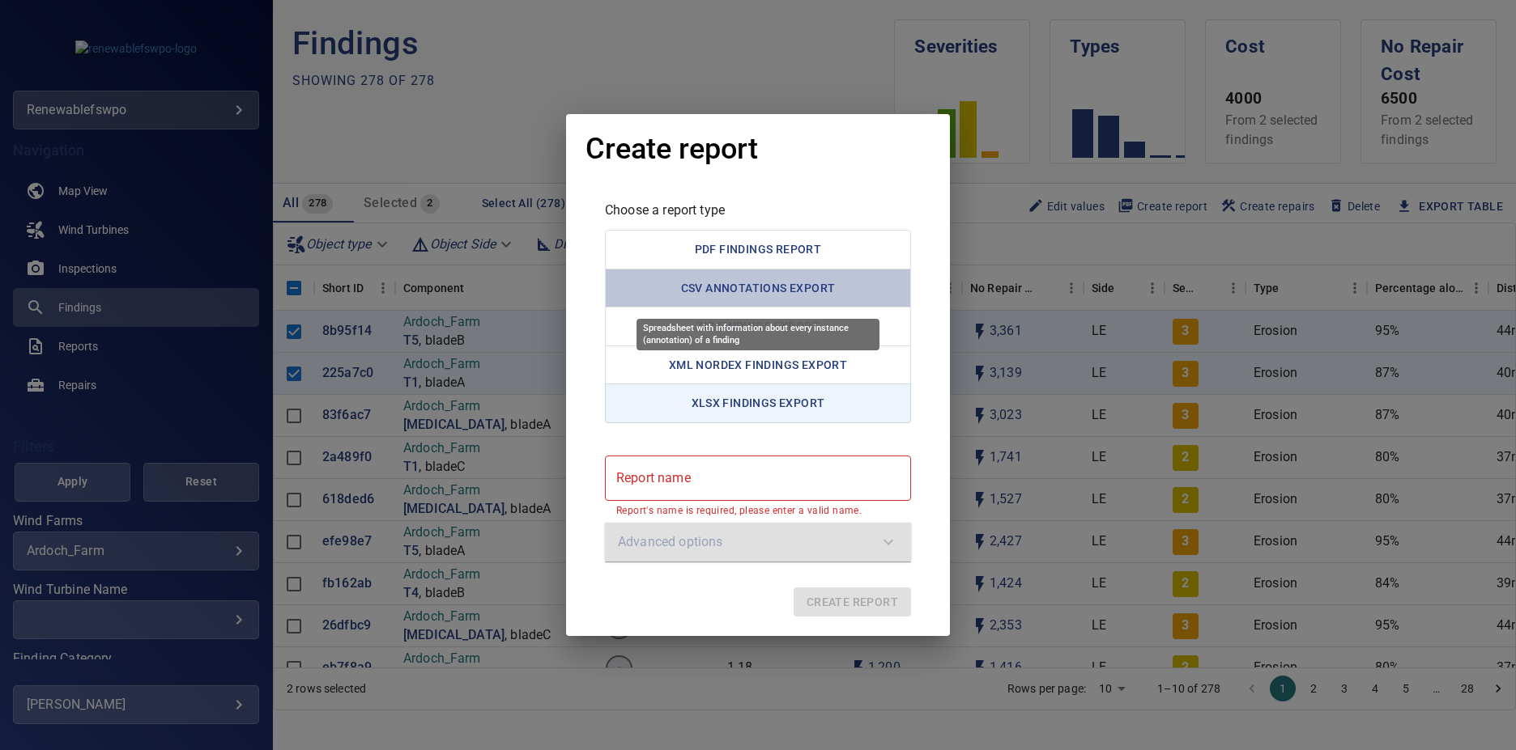
click at [770, 292] on button "CSV Annotations Export" at bounding box center [758, 289] width 306 height 40
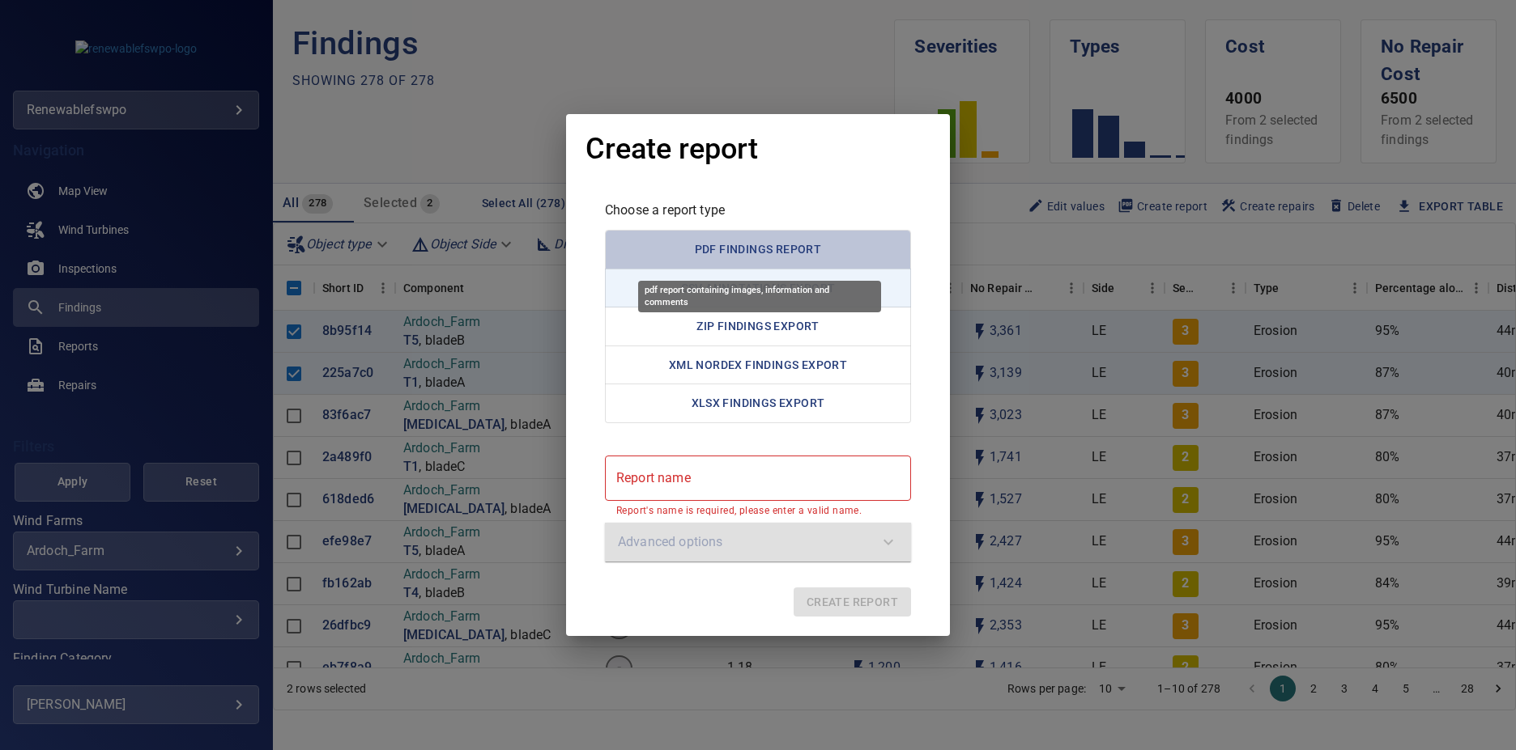
click at [780, 257] on button "PDF Findings Report" at bounding box center [758, 250] width 306 height 40
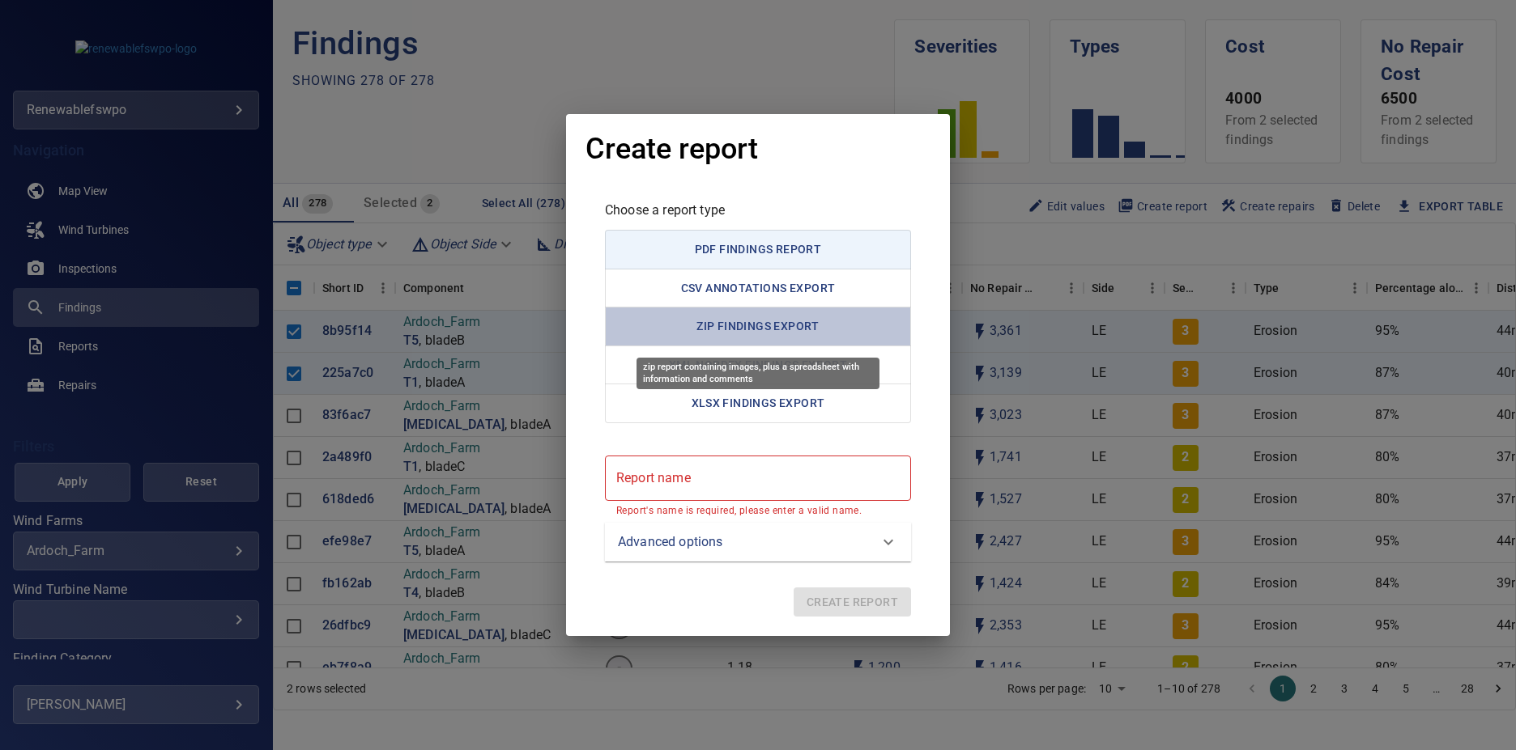
click at [772, 329] on button "ZIP Findings Export" at bounding box center [758, 327] width 306 height 40
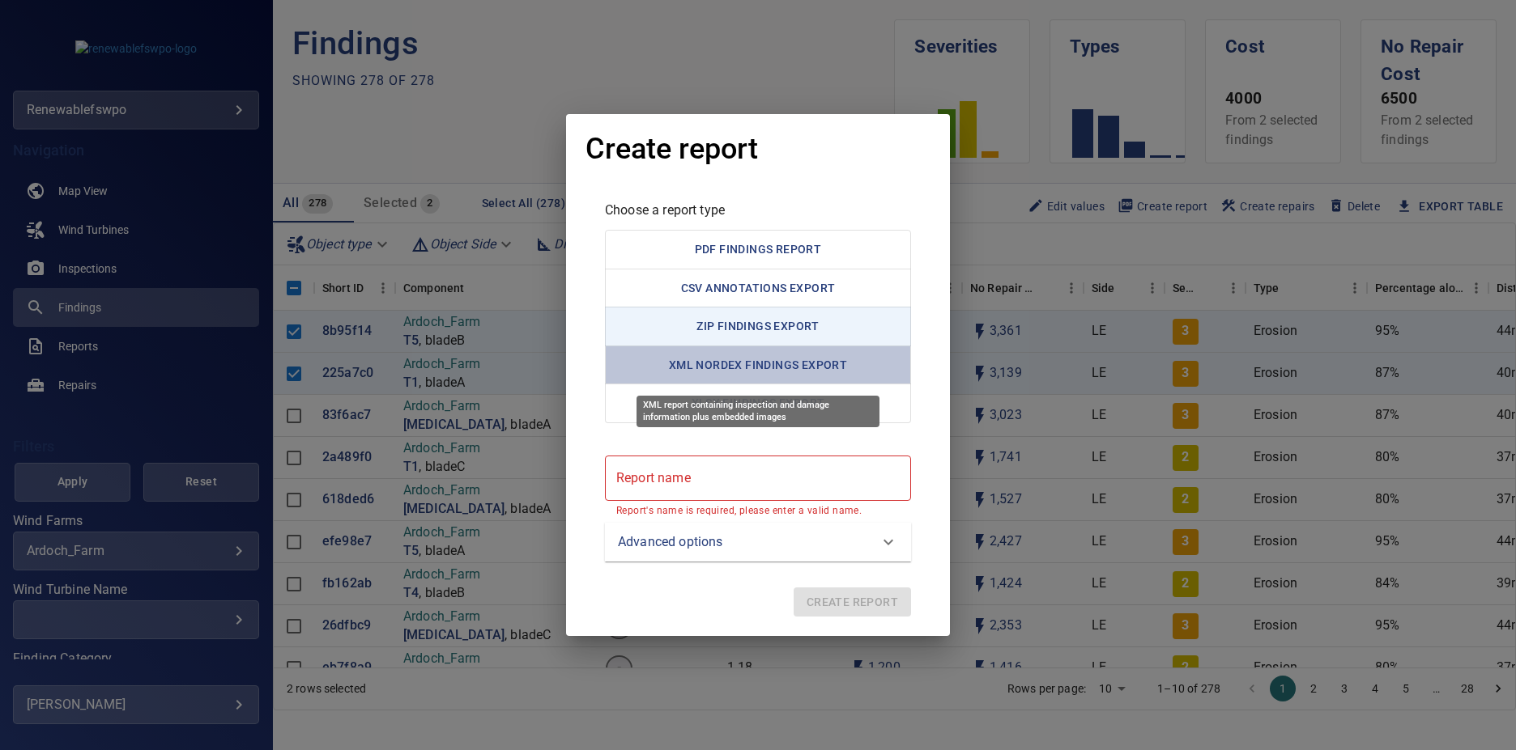
click at [750, 349] on button "XML Nordex Findings Export" at bounding box center [758, 366] width 306 height 40
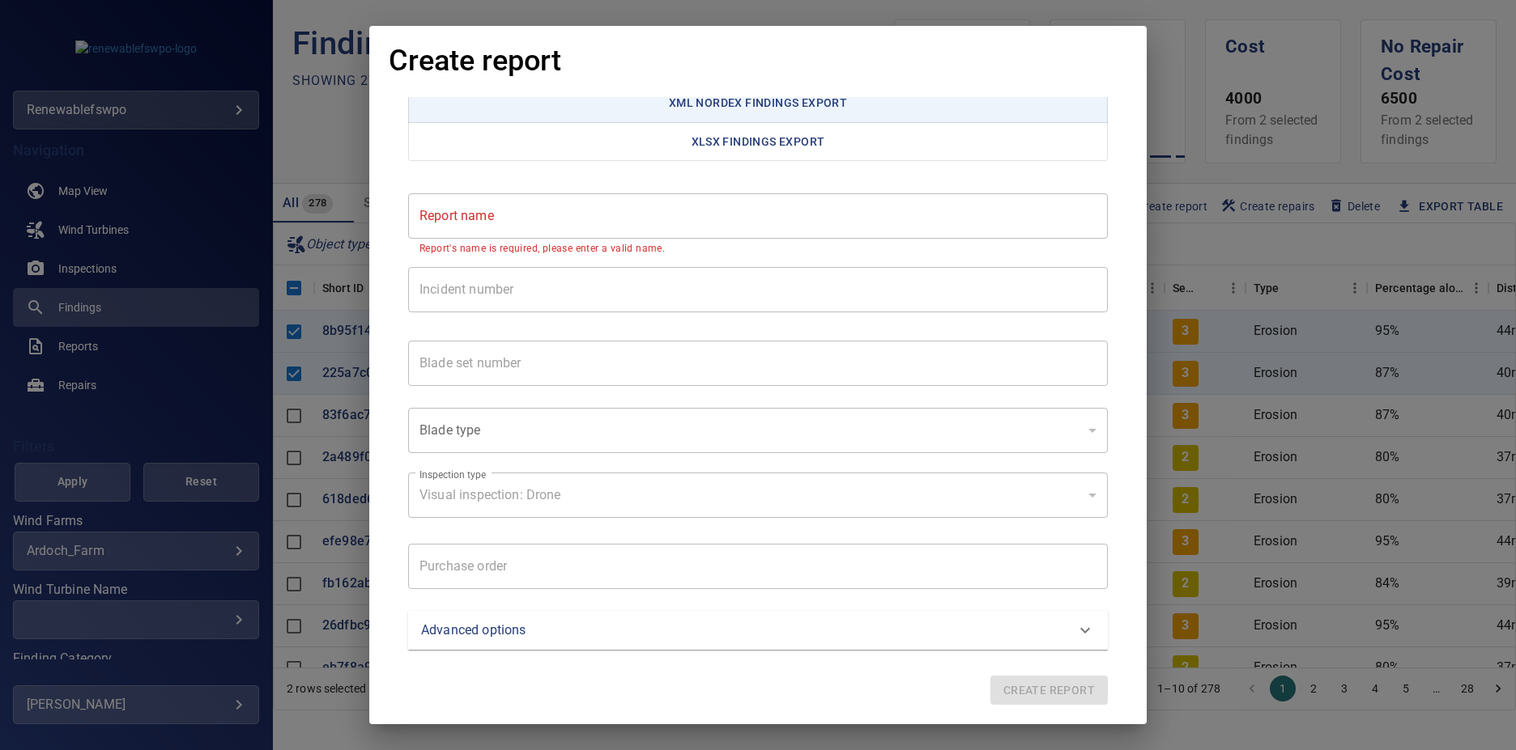
scroll to position [80, 0]
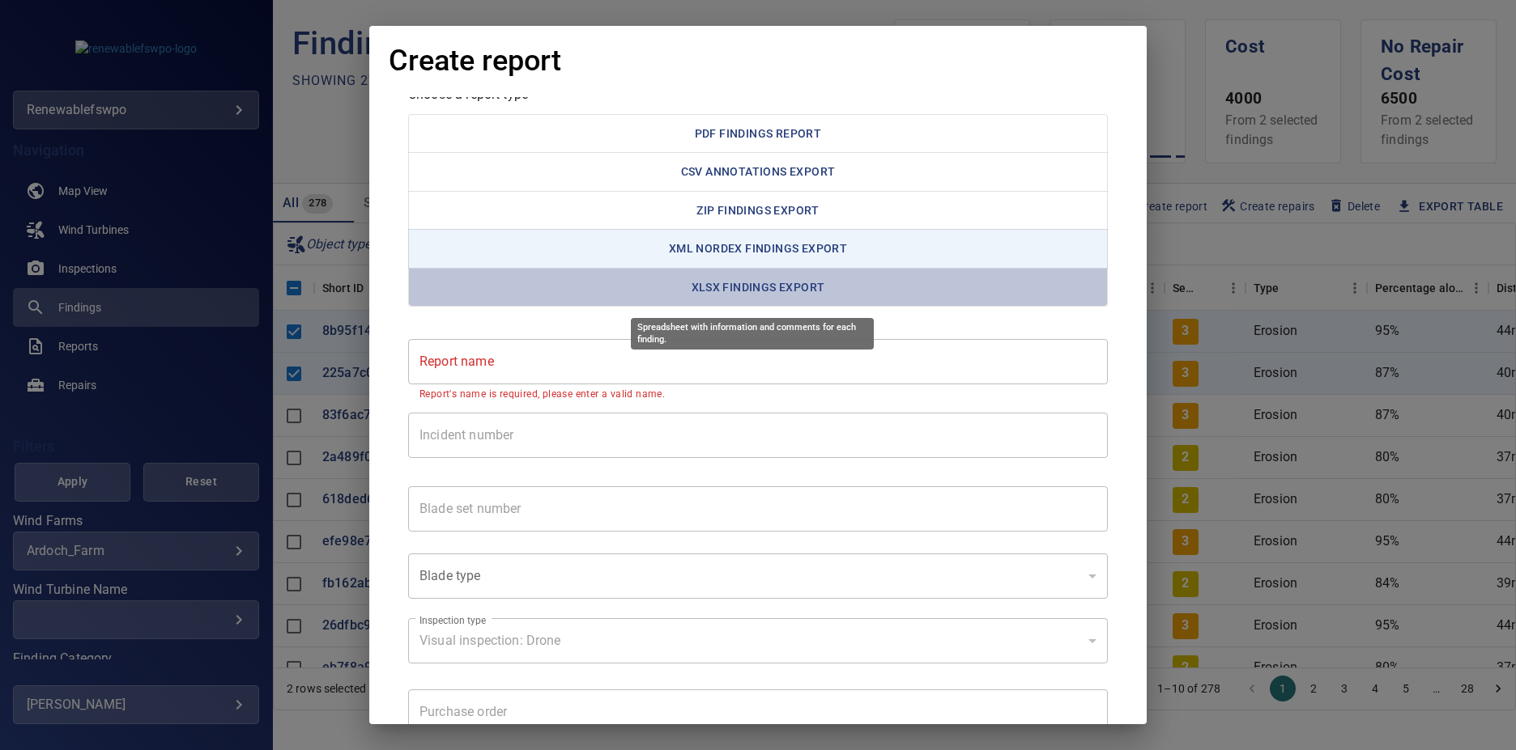
click at [774, 284] on button "XLSX Findings Export" at bounding box center [757, 288] width 699 height 40
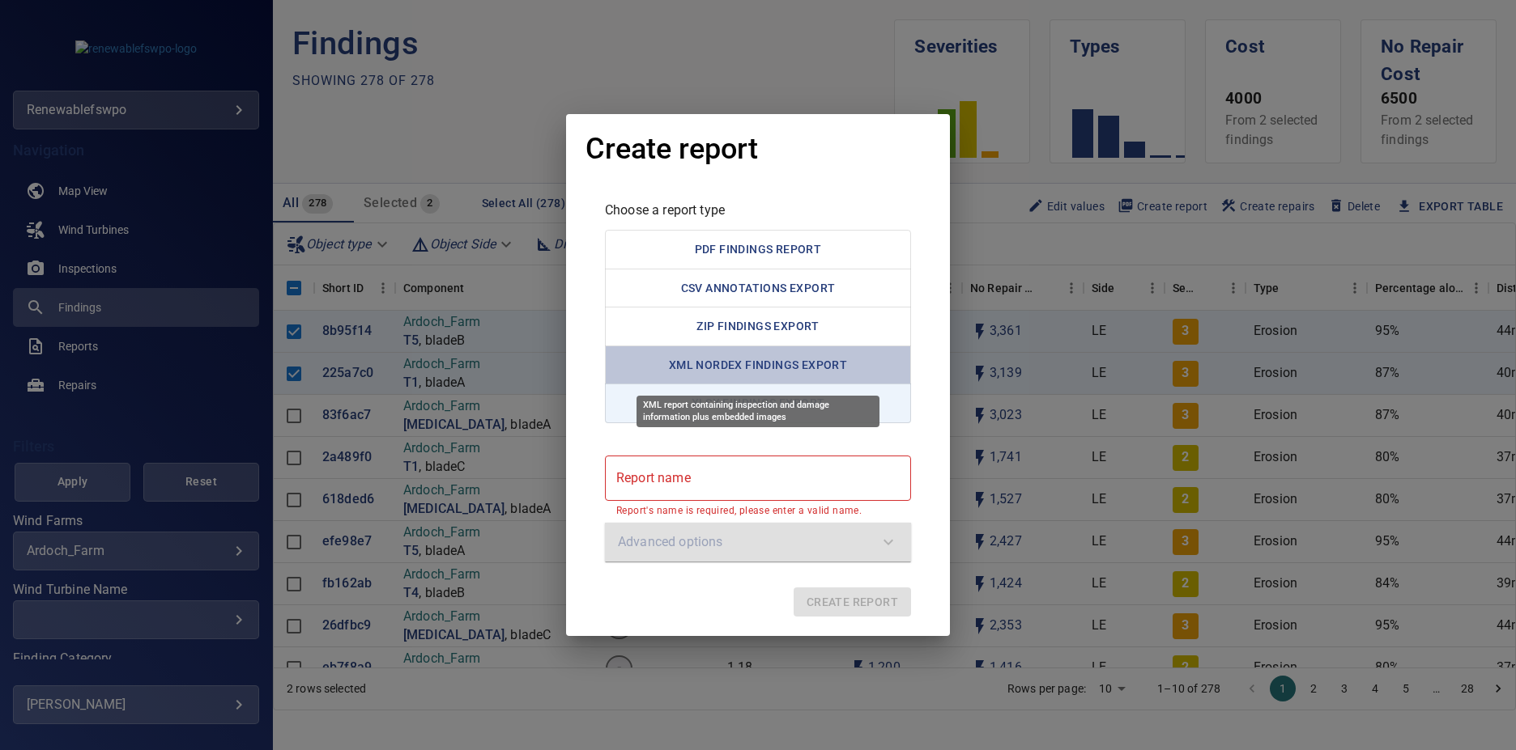
click at [786, 361] on button "XML Nordex Findings Export" at bounding box center [758, 366] width 306 height 40
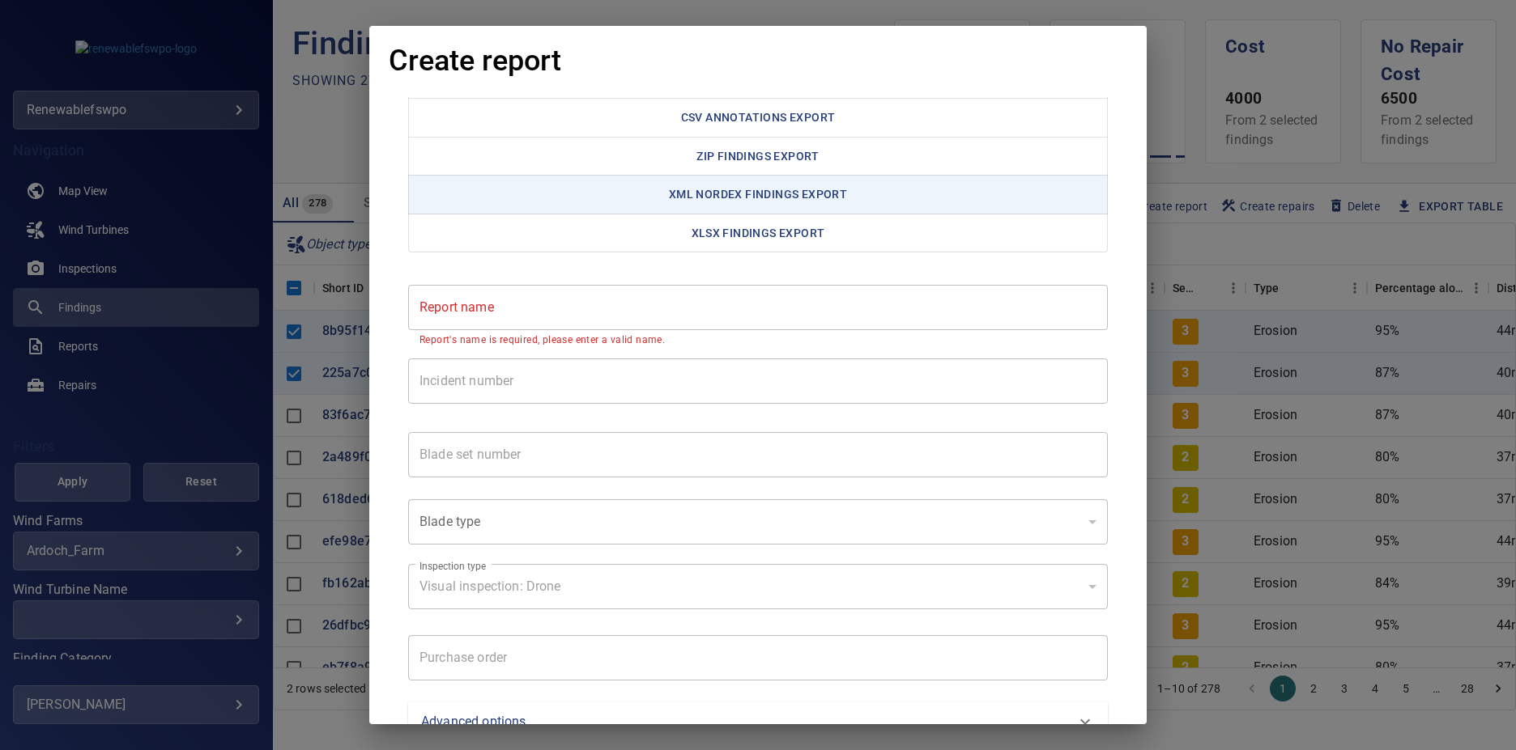
scroll to position [226, 0]
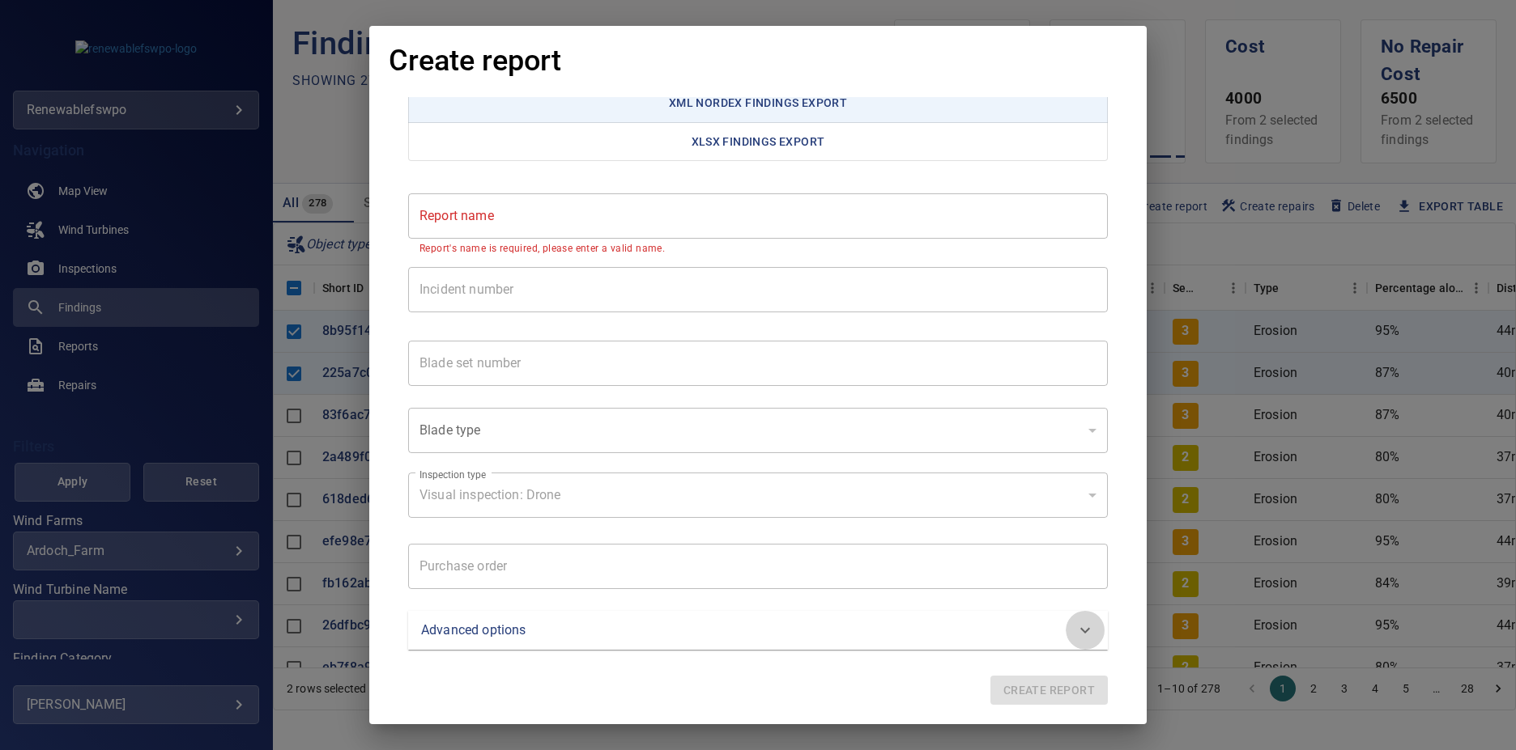
click at [1075, 633] on icon at bounding box center [1084, 630] width 19 height 19
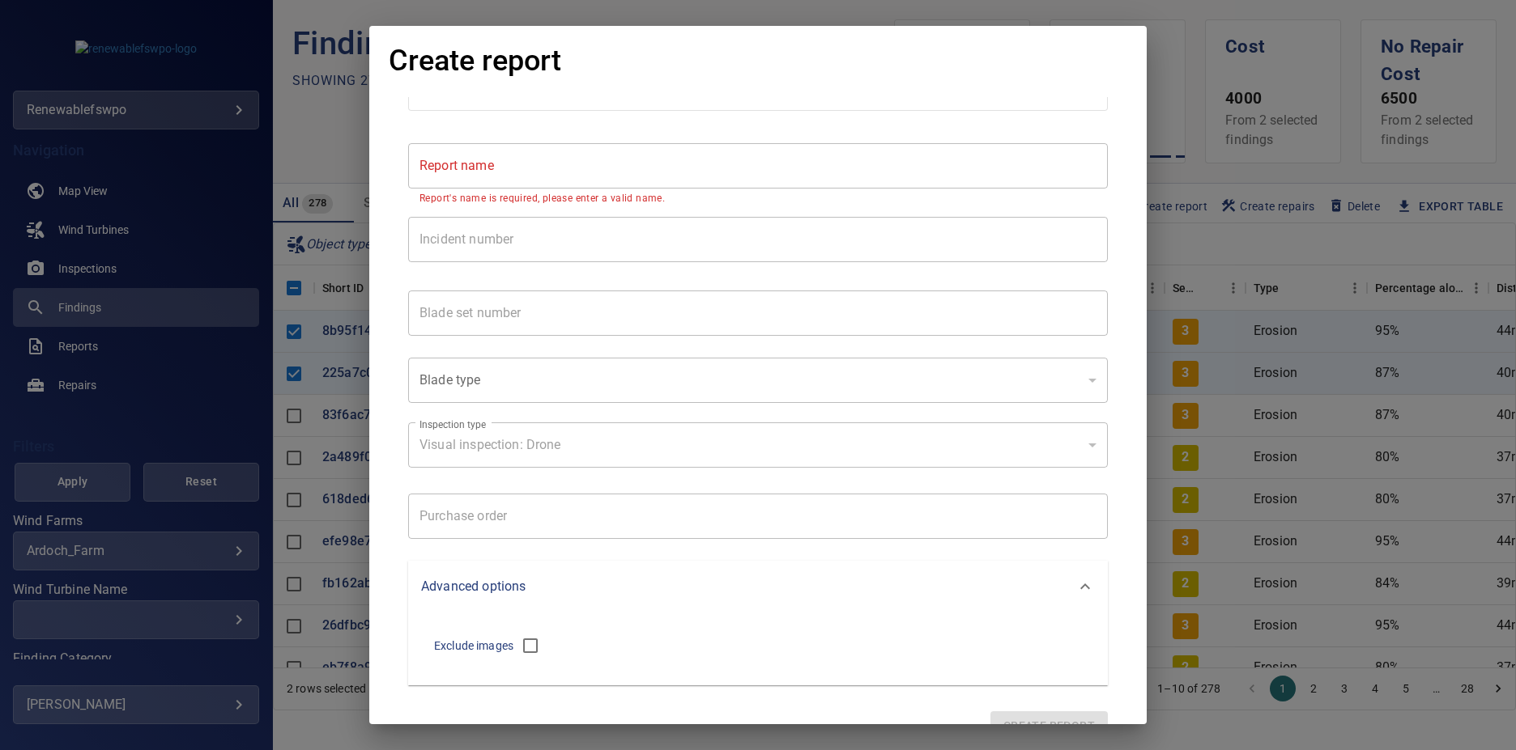
scroll to position [312, 0]
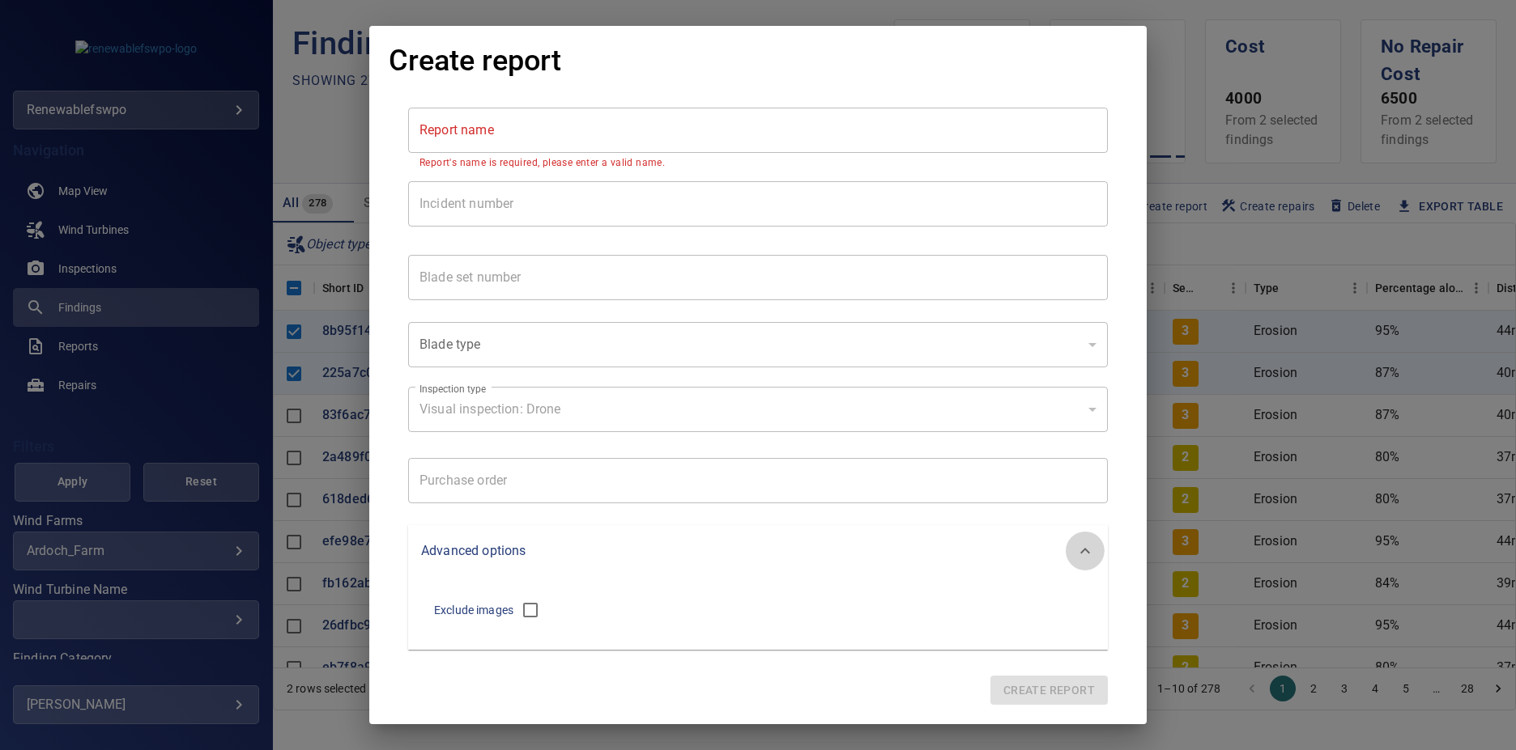
click at [1078, 546] on icon at bounding box center [1084, 551] width 19 height 19
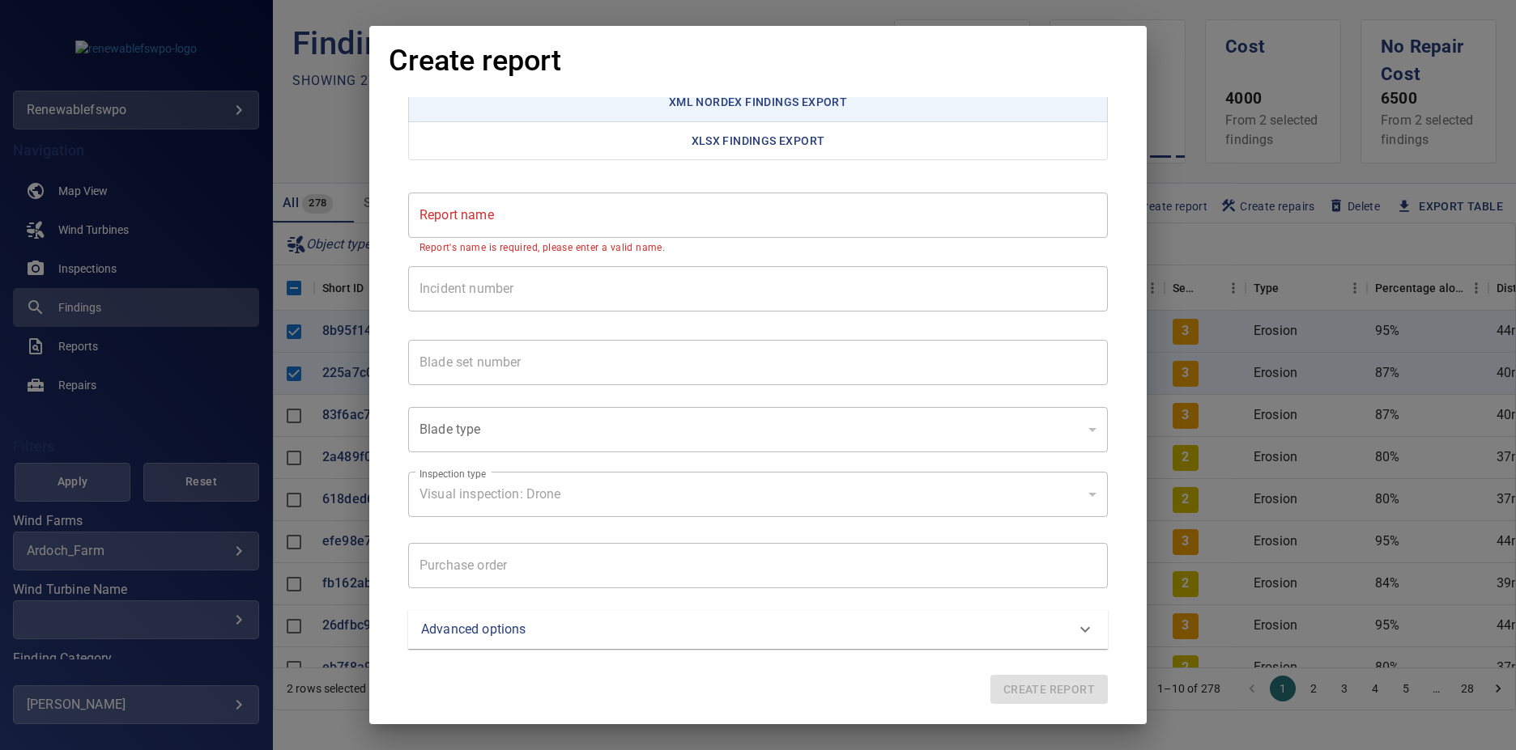
scroll to position [0, 0]
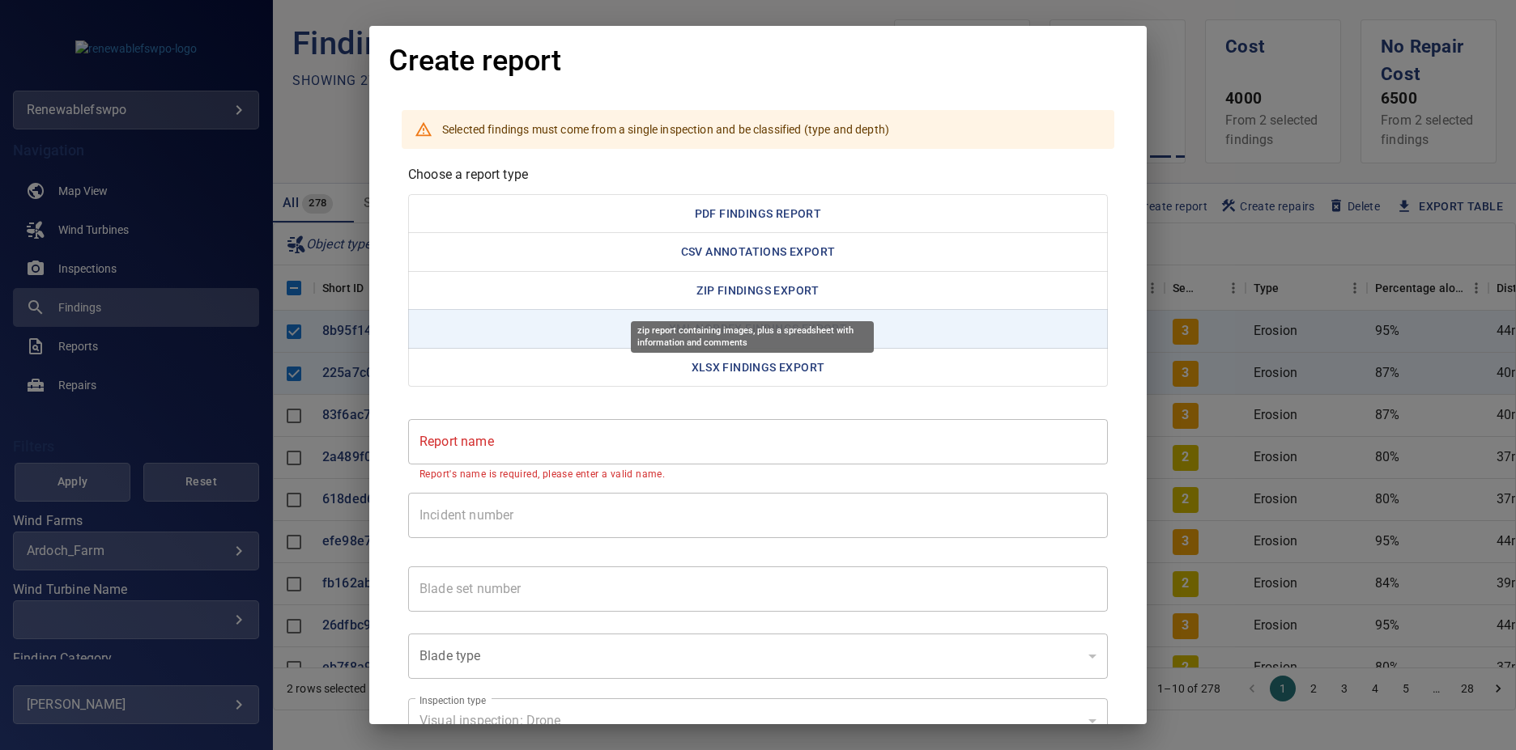
click at [742, 303] on button "ZIP Findings Export" at bounding box center [757, 291] width 699 height 40
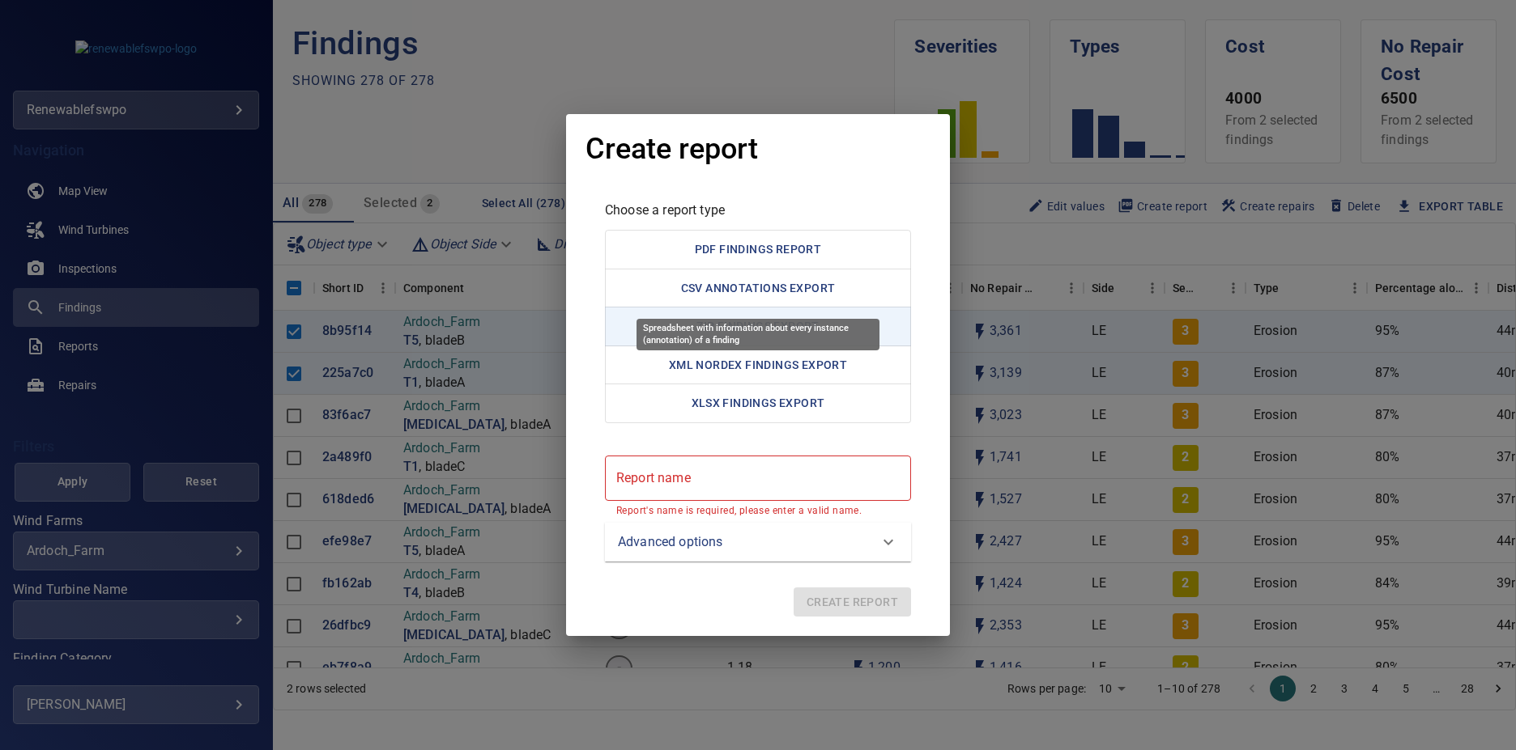
click at [768, 287] on button "CSV Annotations Export" at bounding box center [758, 289] width 306 height 40
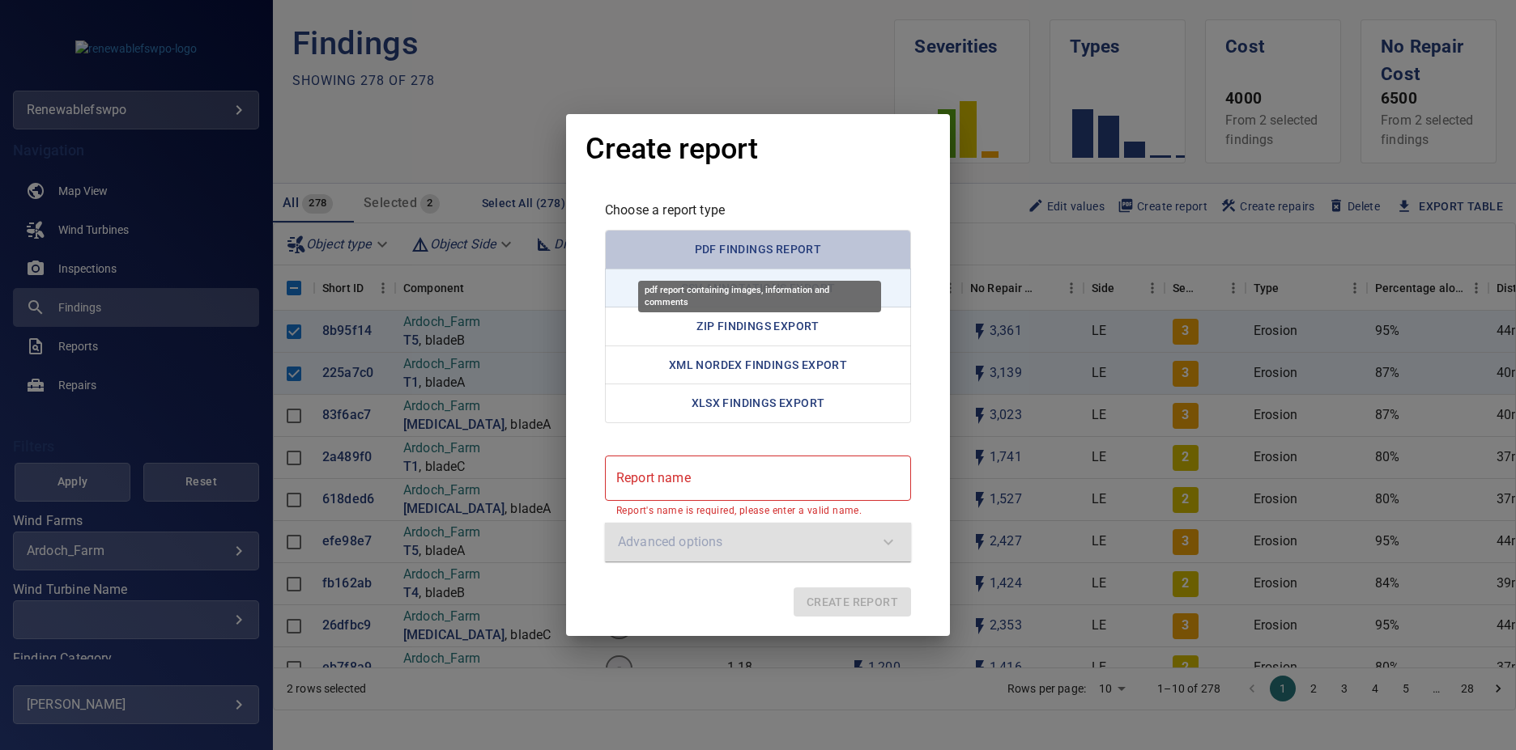
click at [775, 253] on button "PDF Findings Report" at bounding box center [758, 250] width 306 height 40
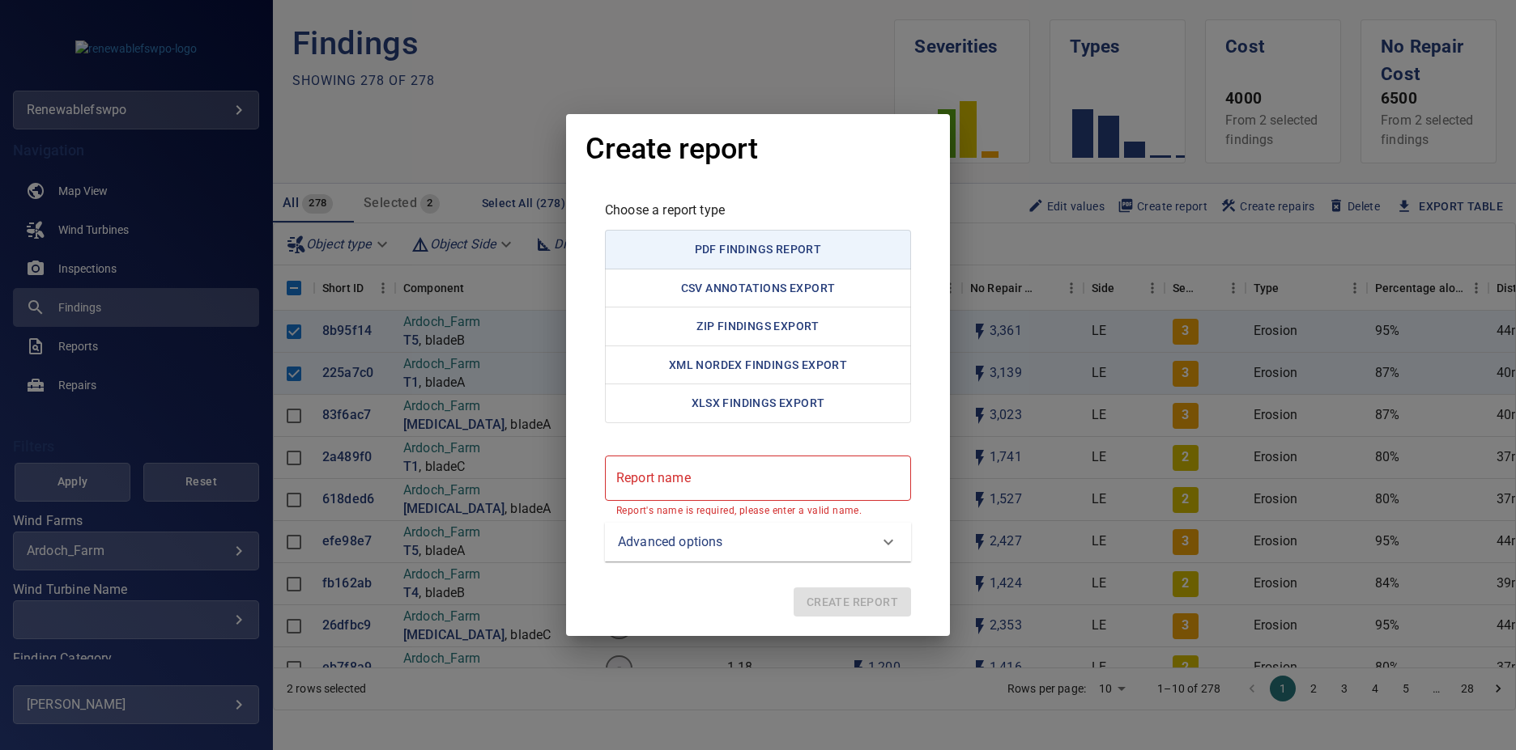
click at [878, 542] on icon at bounding box center [887, 542] width 19 height 19
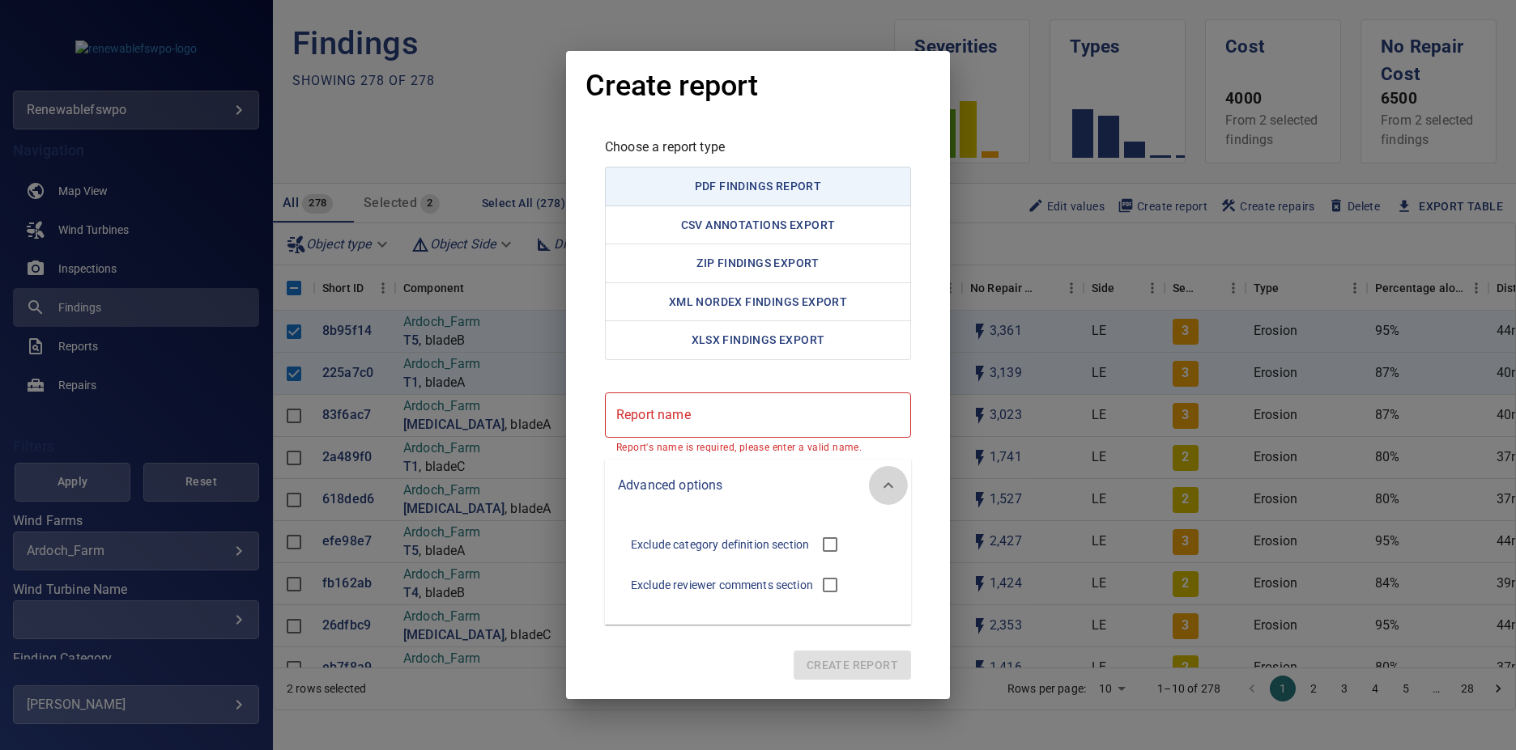
click at [877, 482] on div at bounding box center [888, 485] width 39 height 39
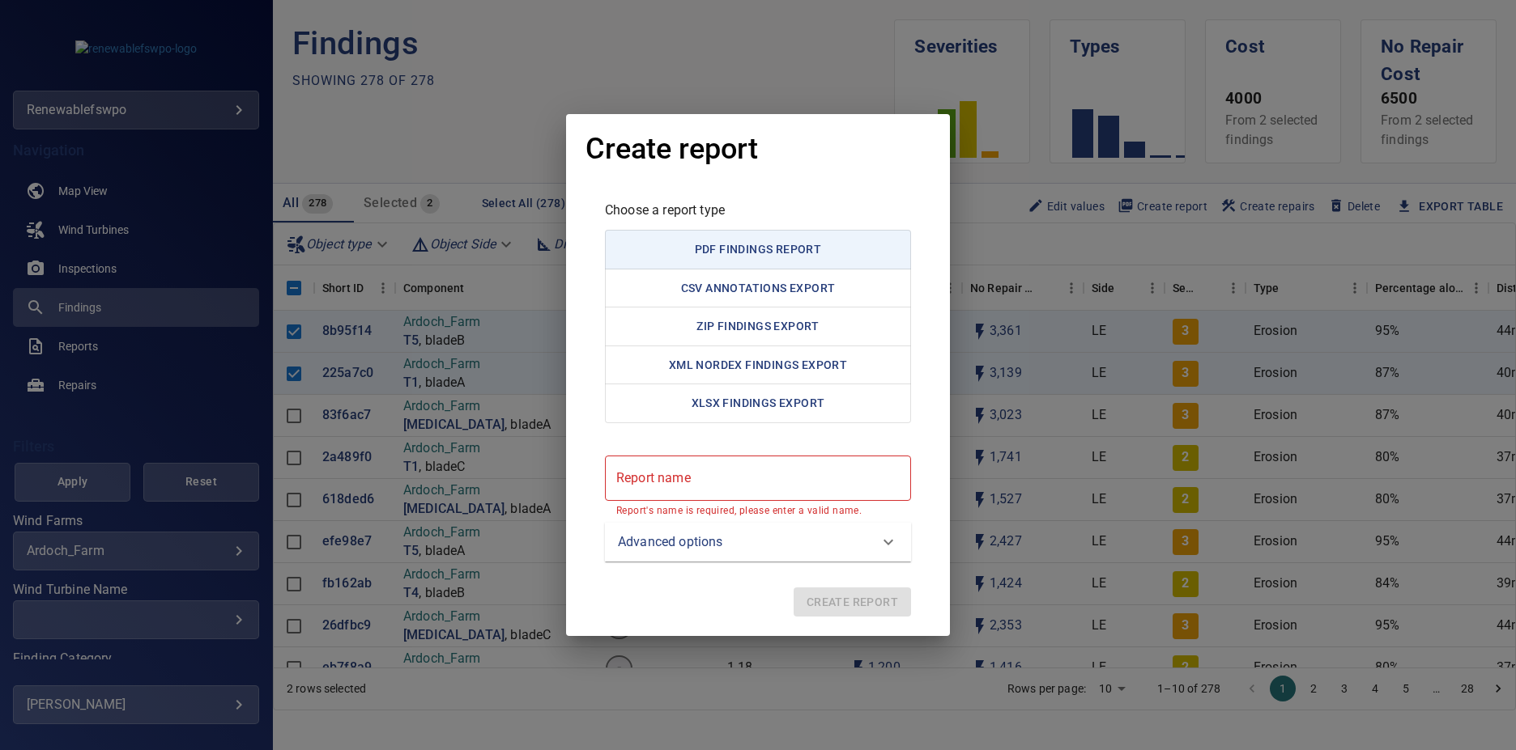
click at [823, 405] on button "XLSX Findings Export" at bounding box center [758, 404] width 306 height 40
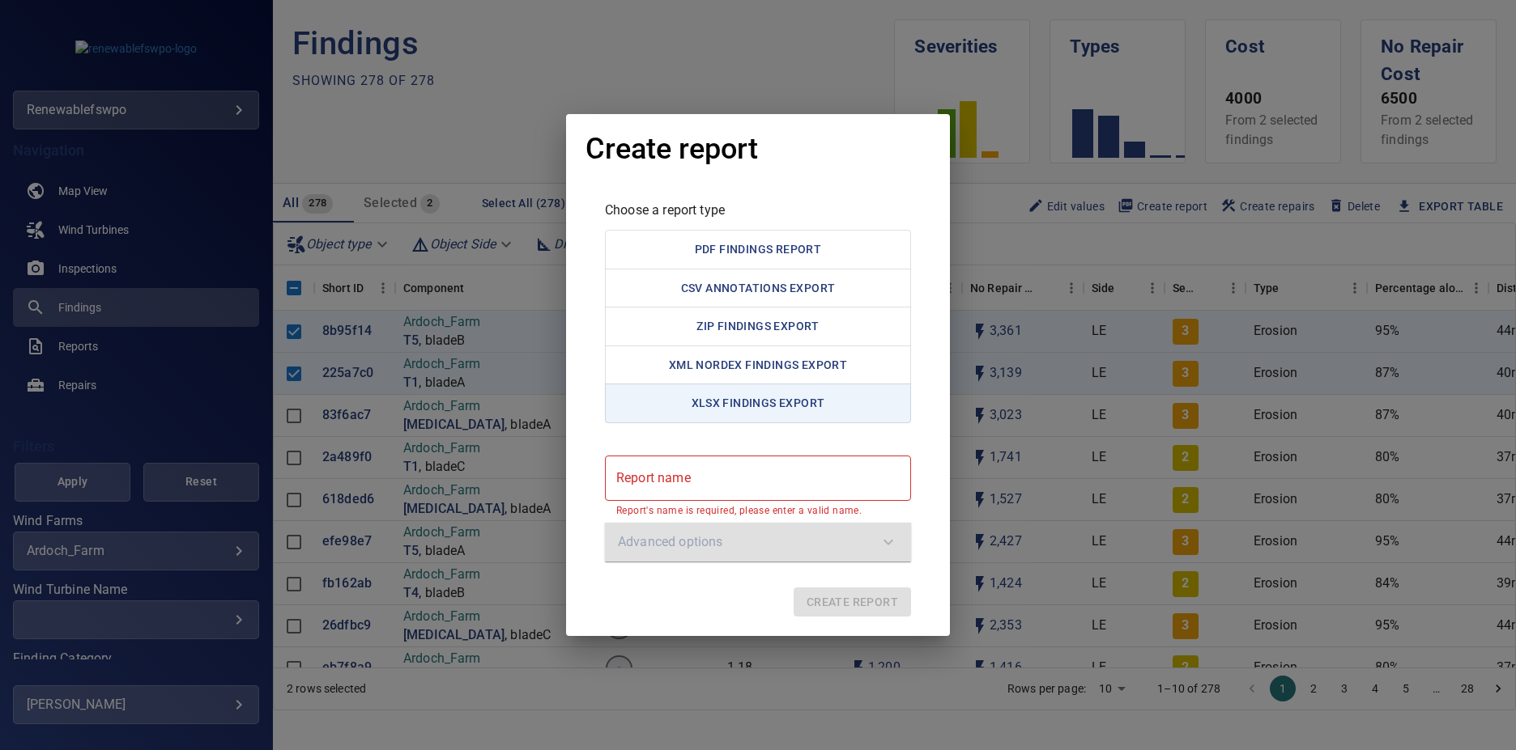
type button "xlsx/CustomFindingsXLSXExport"
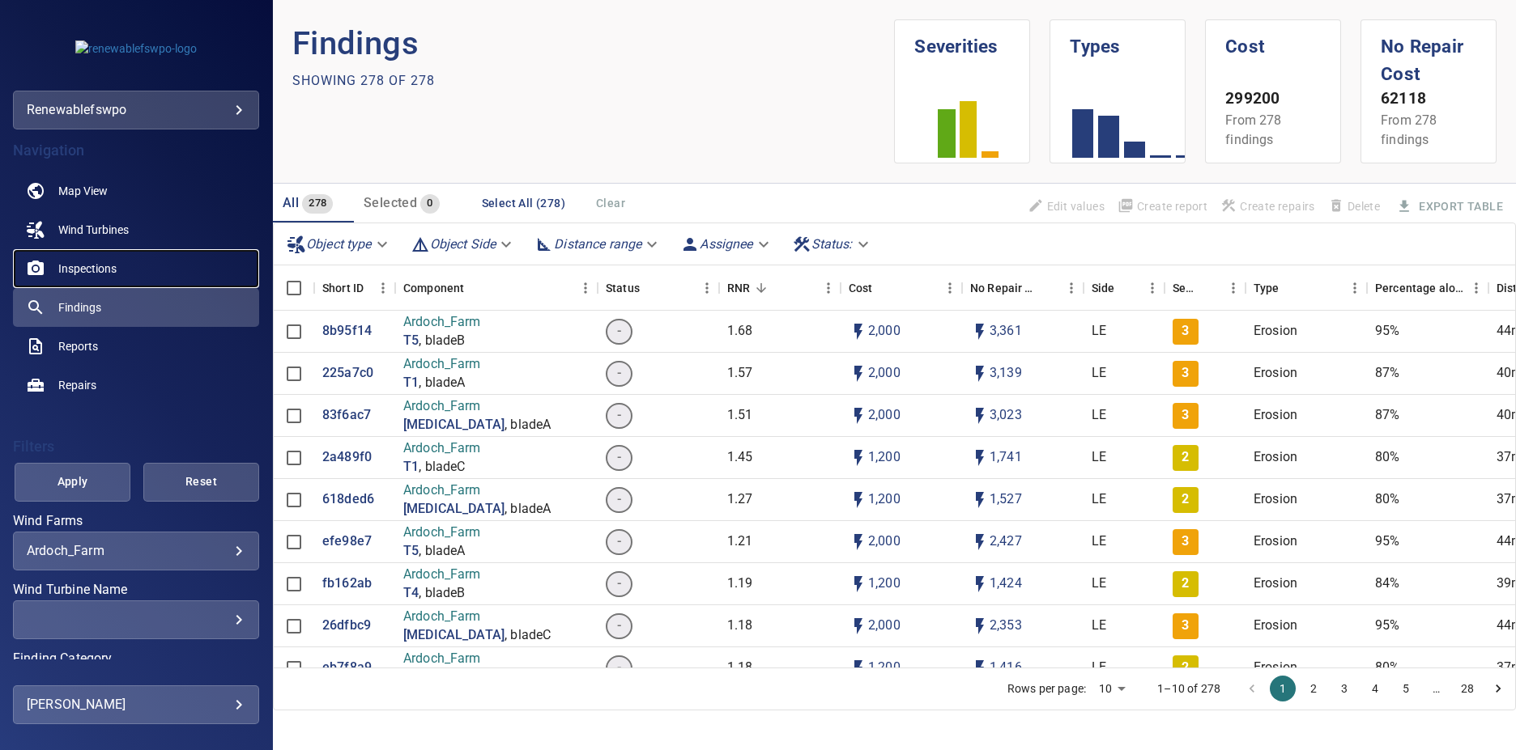
click at [86, 264] on span "Inspections" at bounding box center [87, 269] width 58 height 16
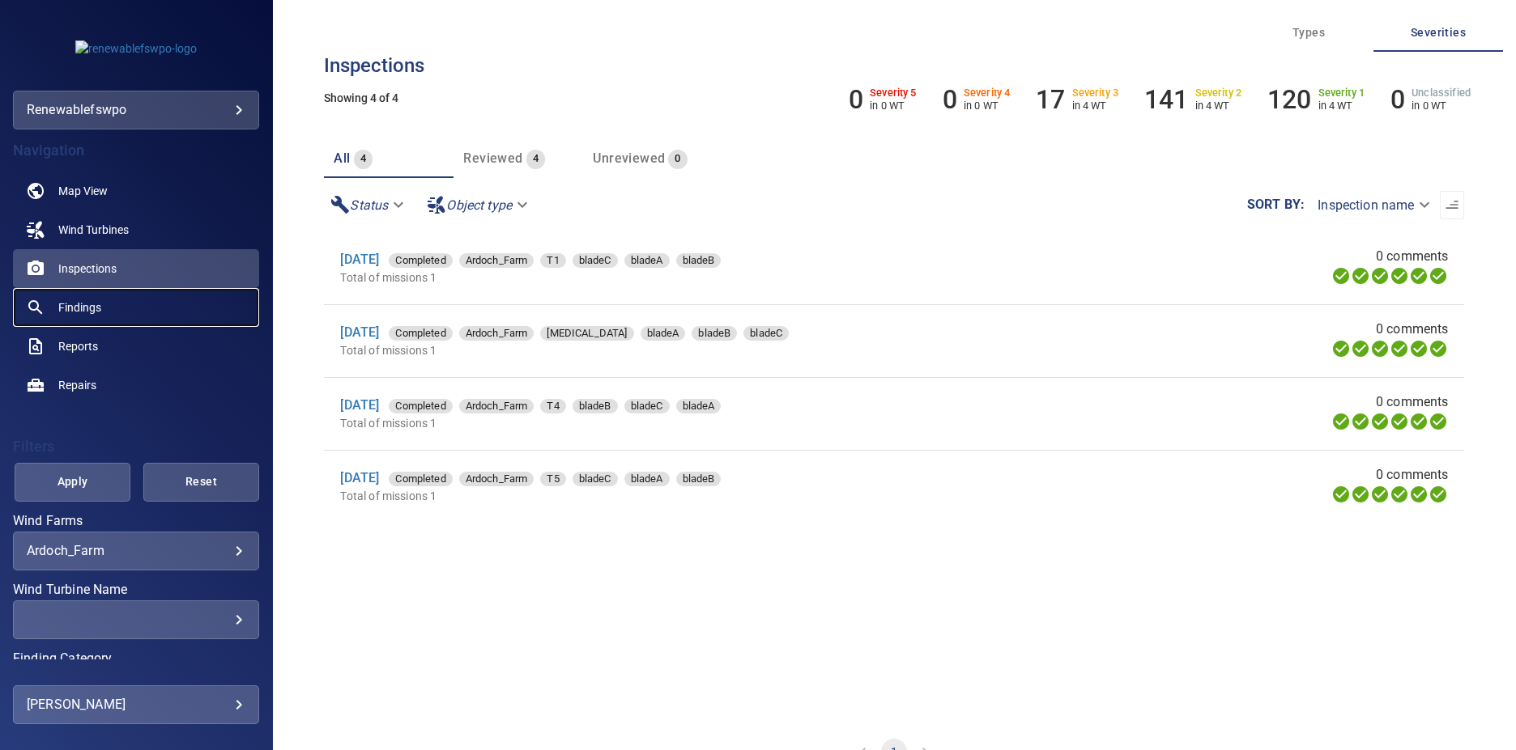
click at [119, 303] on link "Findings" at bounding box center [136, 307] width 246 height 39
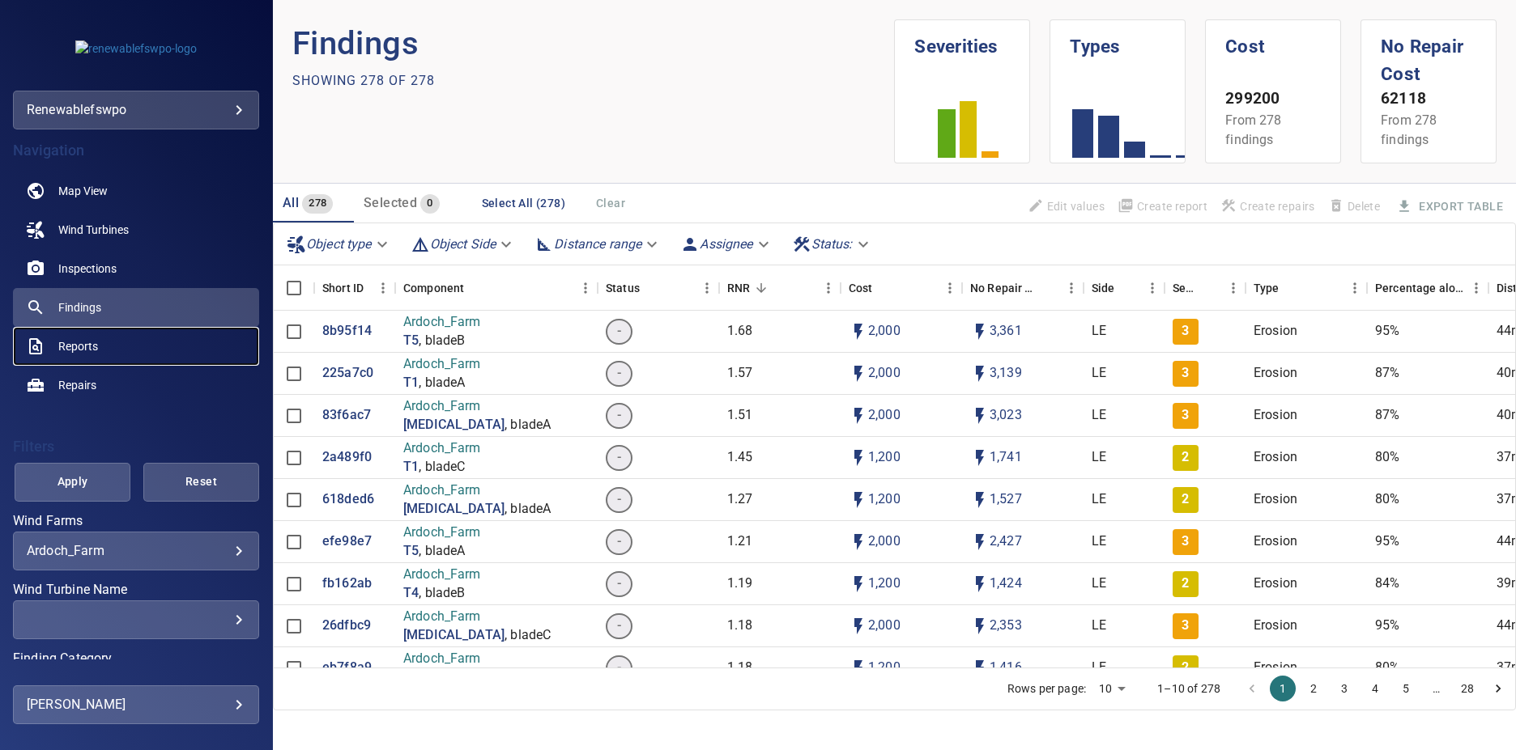
click at [104, 352] on link "Reports" at bounding box center [136, 346] width 246 height 39
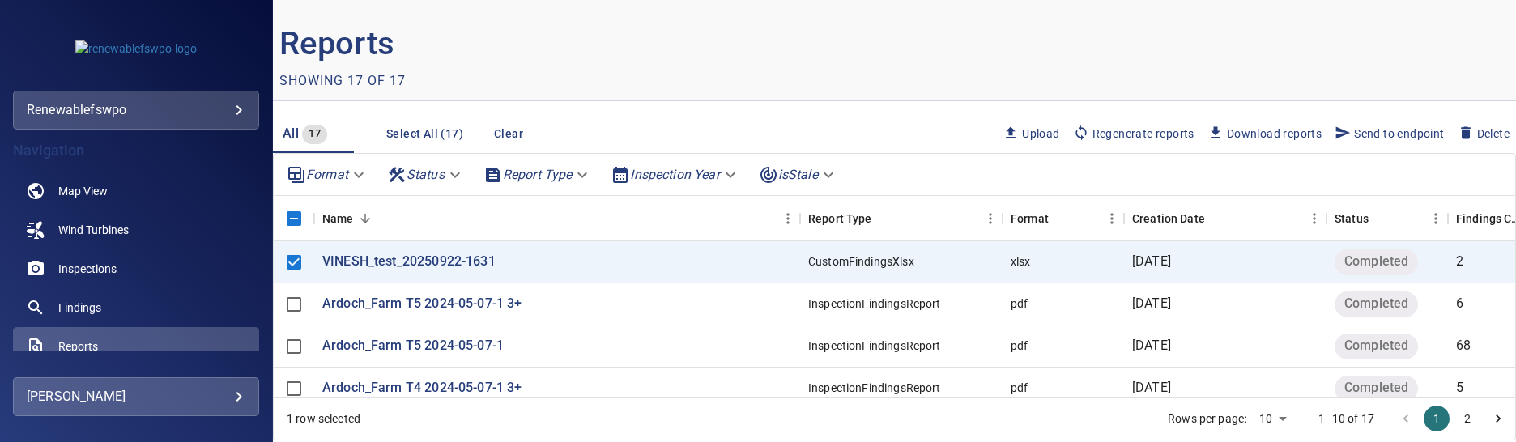
click at [1312, 130] on button "Download reports" at bounding box center [1264, 134] width 127 height 28
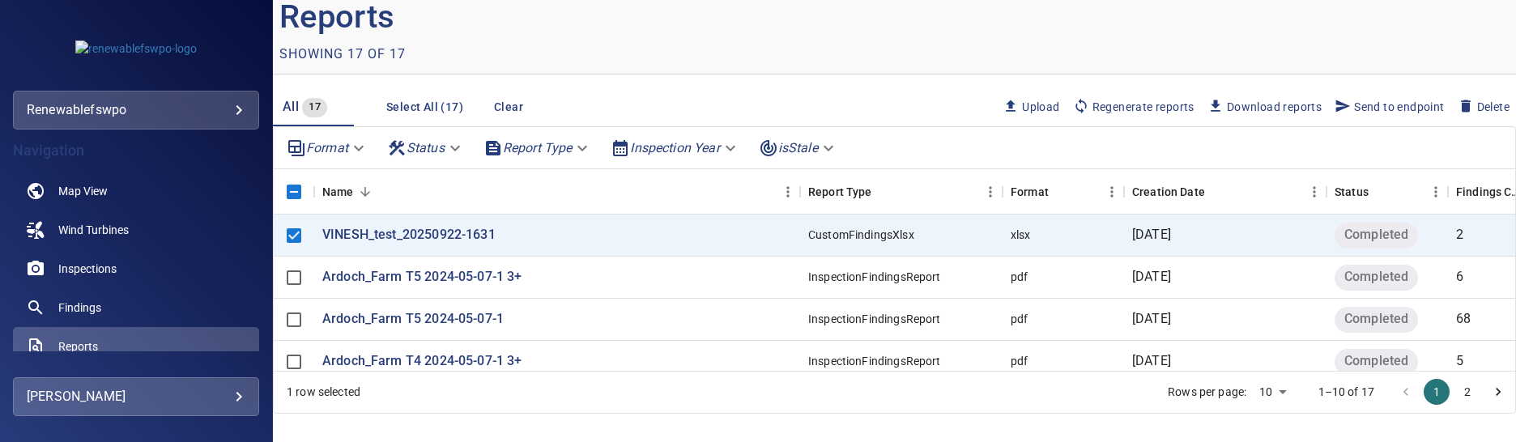
scroll to position [50, 0]
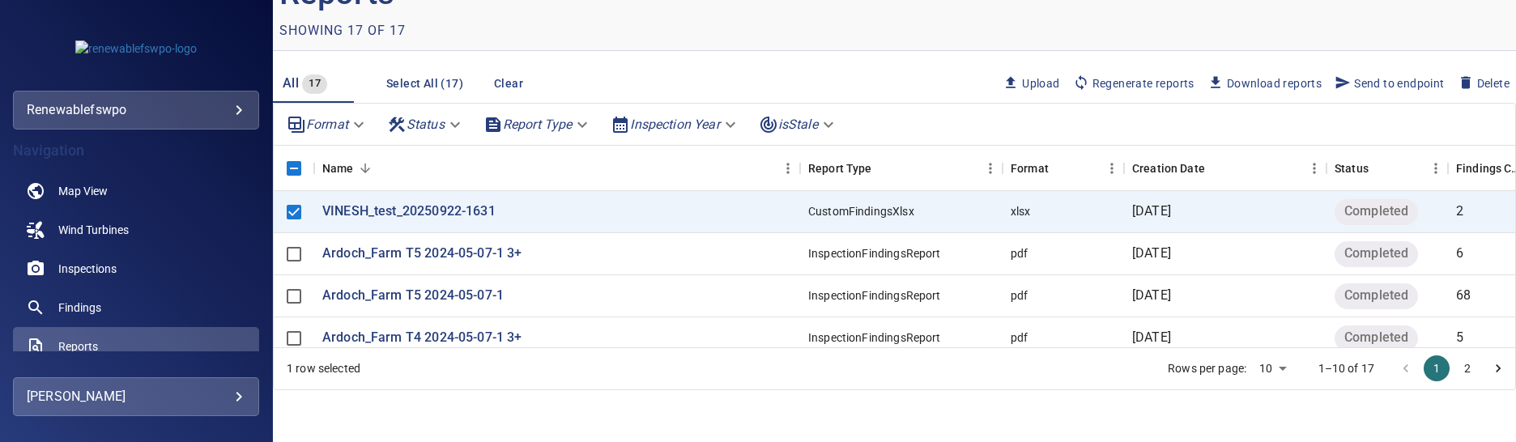
click at [1356, 82] on span "Send to endpoint" at bounding box center [1388, 83] width 109 height 18
click at [1345, 72] on button "Send to endpoint" at bounding box center [1389, 84] width 122 height 28
click at [1346, 80] on span "Send to endpoint" at bounding box center [1388, 83] width 109 height 18
